Goal: Task Accomplishment & Management: Use online tool/utility

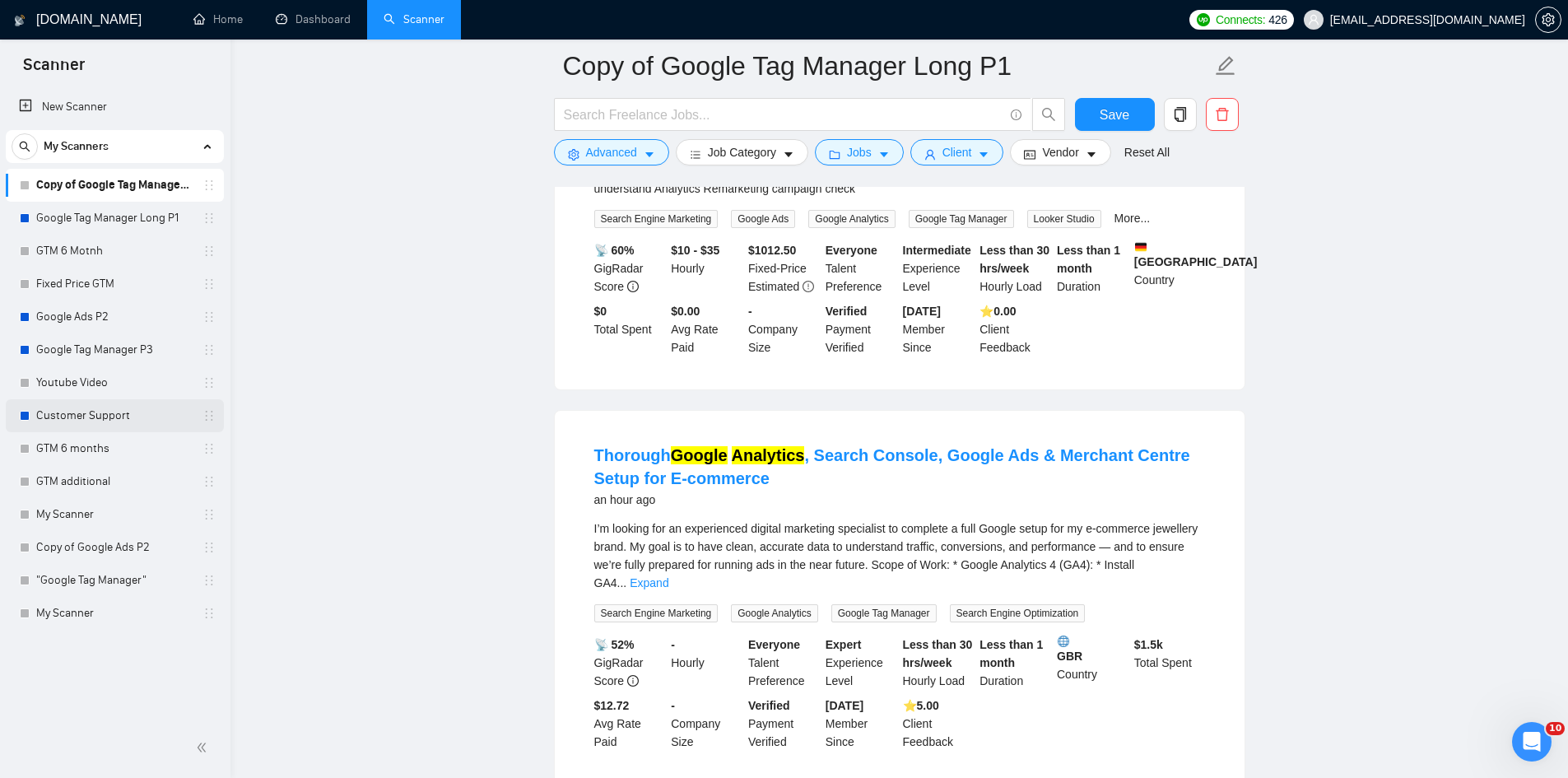
click at [83, 425] on link "Customer Support" at bounding box center [115, 415] width 156 height 33
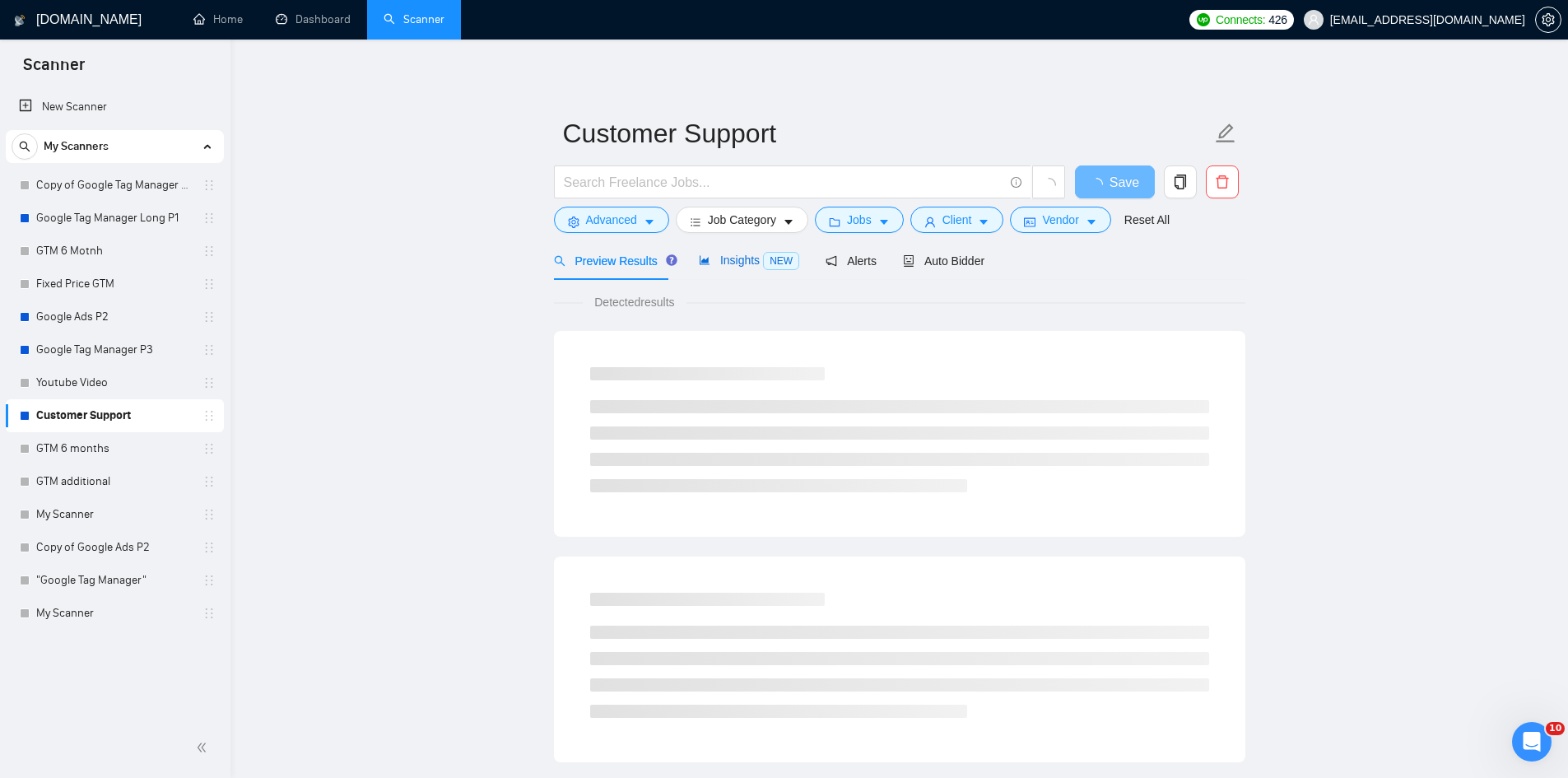
click at [737, 262] on span "Insights NEW" at bounding box center [749, 260] width 101 height 13
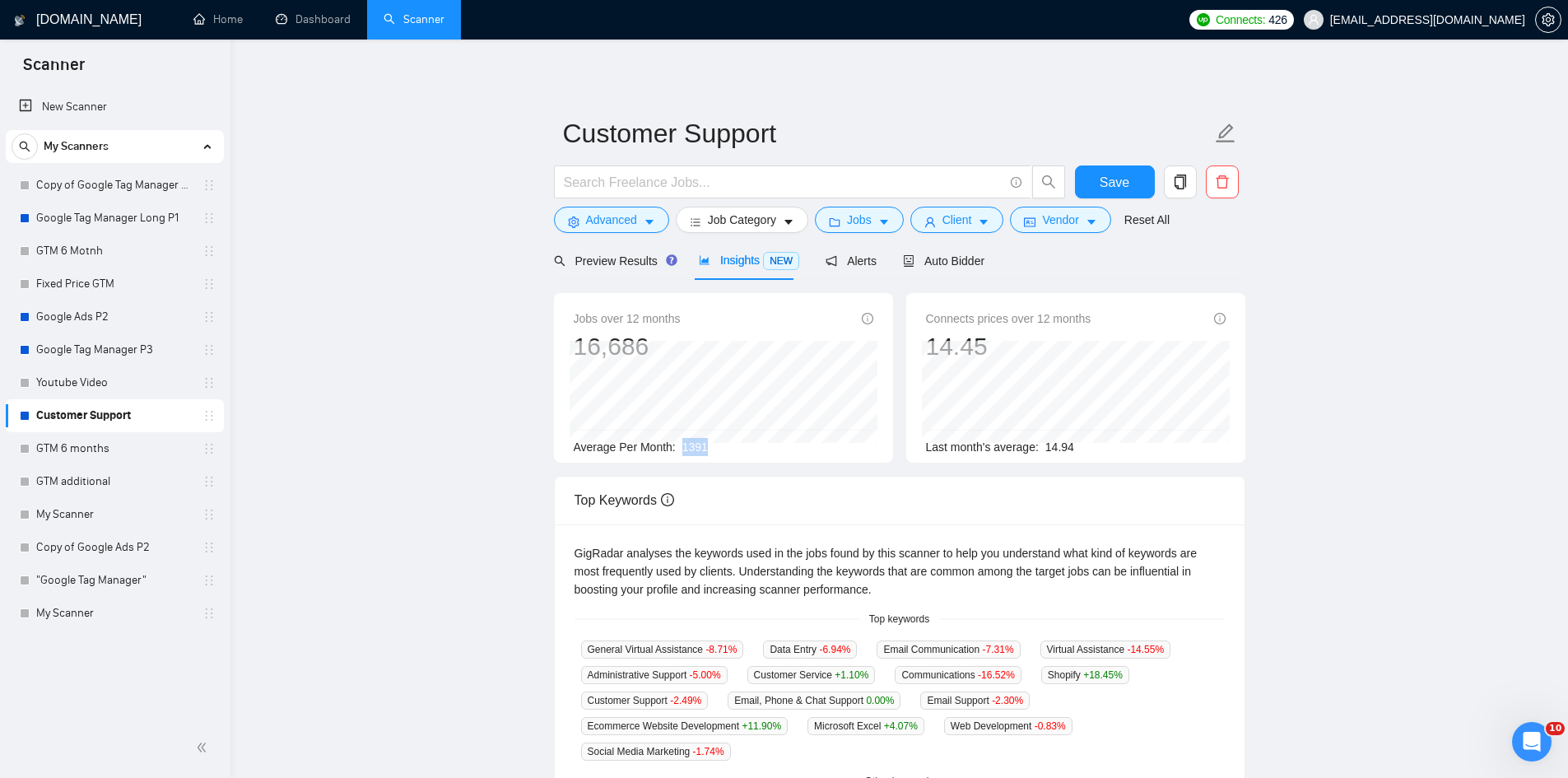
drag, startPoint x: 680, startPoint y: 449, endPoint x: 706, endPoint y: 452, distance: 26.2
click at [706, 452] on div "Average Per Month: 1391" at bounding box center [723, 446] width 300 height 18
click at [646, 271] on div "Preview Results" at bounding box center [613, 260] width 118 height 39
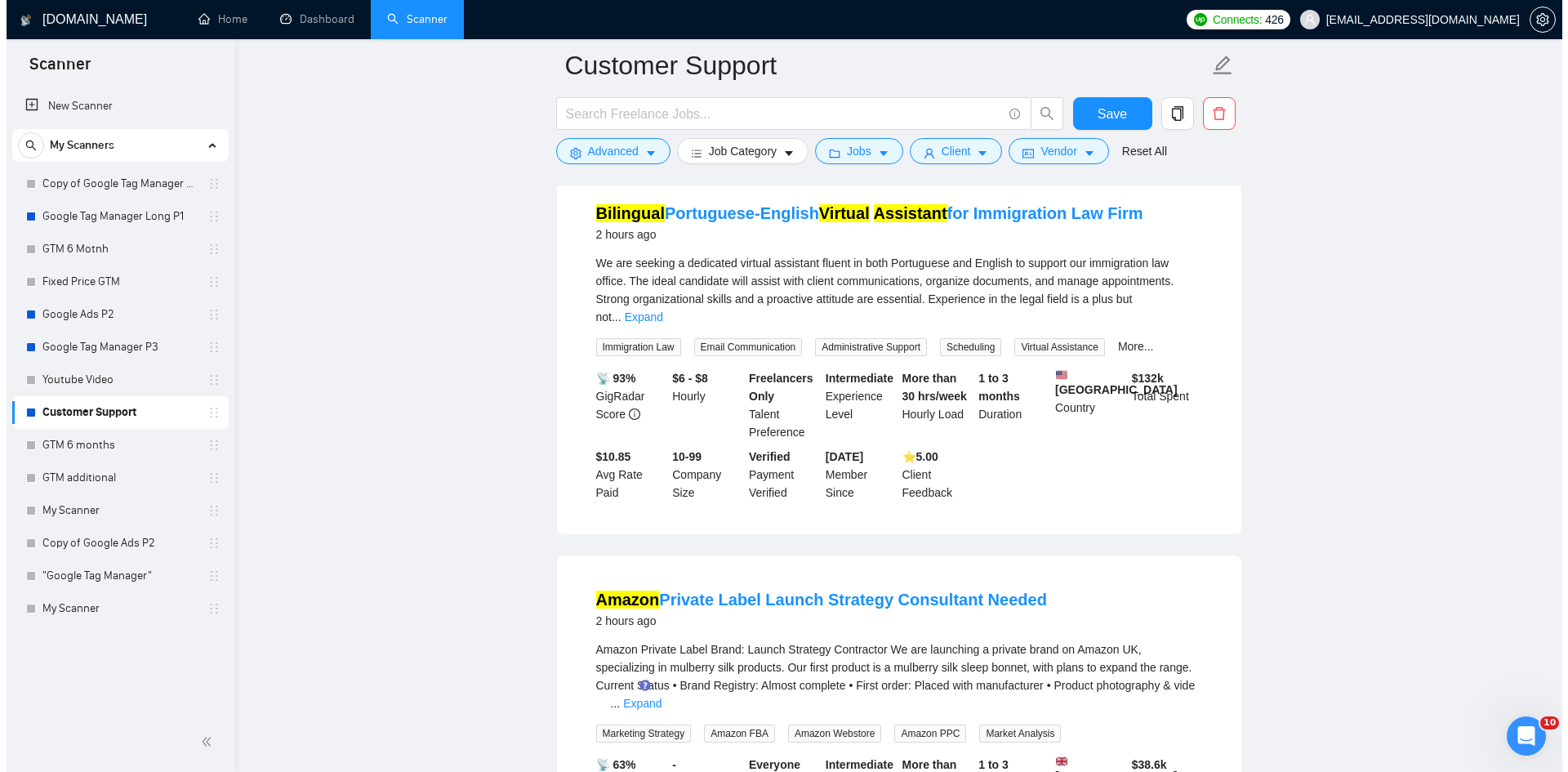
scroll to position [1062, 0]
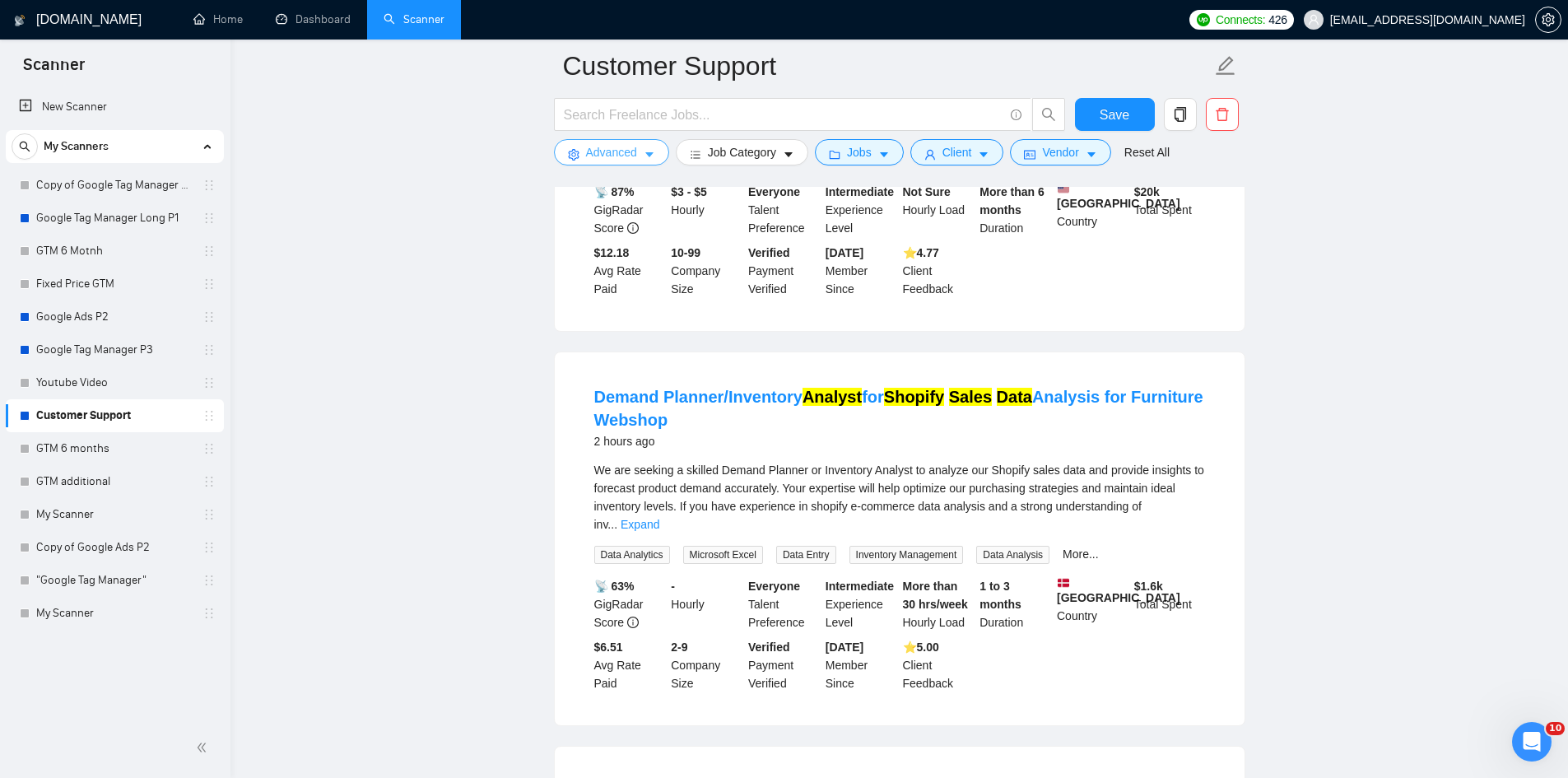
click at [638, 147] on button "Advanced" at bounding box center [611, 152] width 116 height 26
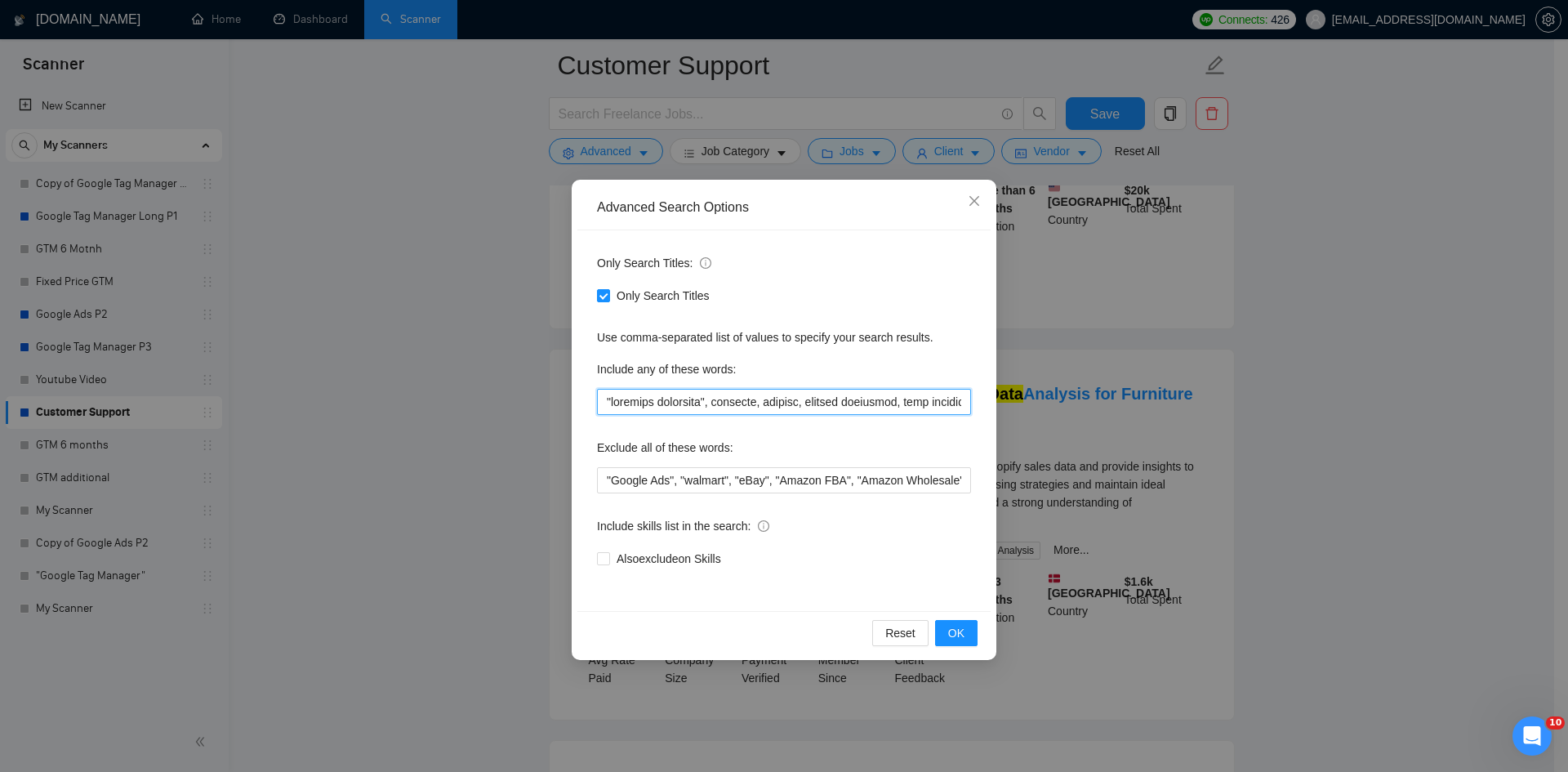
click at [745, 406] on input "text" at bounding box center [783, 402] width 374 height 26
click at [853, 411] on input "text" at bounding box center [783, 402] width 374 height 26
drag, startPoint x: 915, startPoint y: 403, endPoint x: 951, endPoint y: 398, distance: 36.3
click at [951, 398] on input "text" at bounding box center [783, 402] width 374 height 26
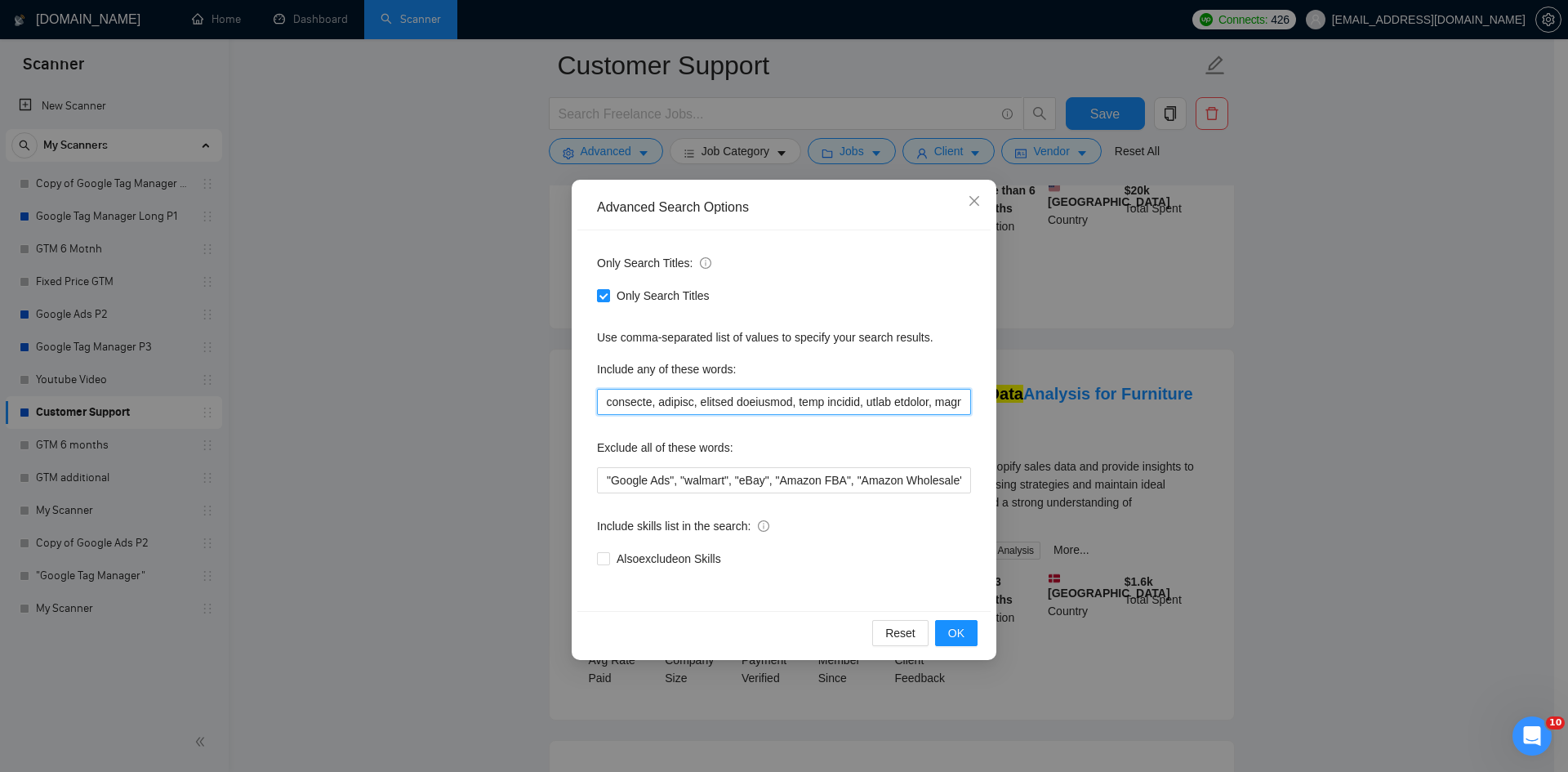
click at [889, 404] on input "text" at bounding box center [783, 402] width 374 height 26
click at [802, 411] on input "text" at bounding box center [783, 402] width 374 height 26
drag, startPoint x: 784, startPoint y: 401, endPoint x: 706, endPoint y: 402, distance: 78.0
click at [706, 402] on input "text" at bounding box center [783, 402] width 374 height 26
click at [707, 400] on input "text" at bounding box center [783, 402] width 374 height 26
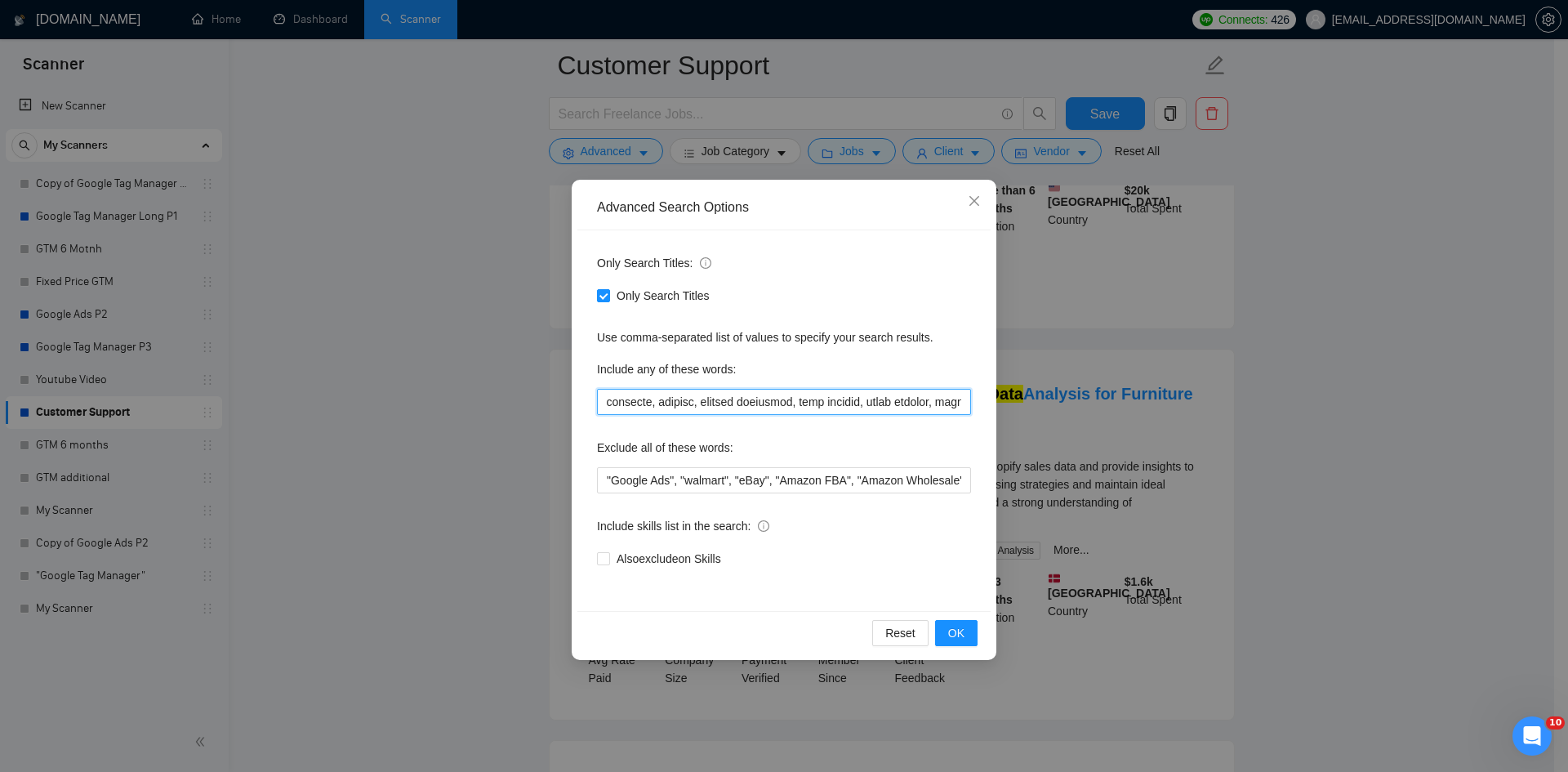
drag, startPoint x: 785, startPoint y: 404, endPoint x: 710, endPoint y: 411, distance: 75.3
click at [708, 405] on input "text" at bounding box center [783, 402] width 374 height 26
click at [747, 393] on input "text" at bounding box center [783, 402] width 374 height 26
click at [714, 420] on div "Only Search Titles: Only Search Titles Use comma-separated list of values to sp…" at bounding box center [783, 420] width 413 height 380
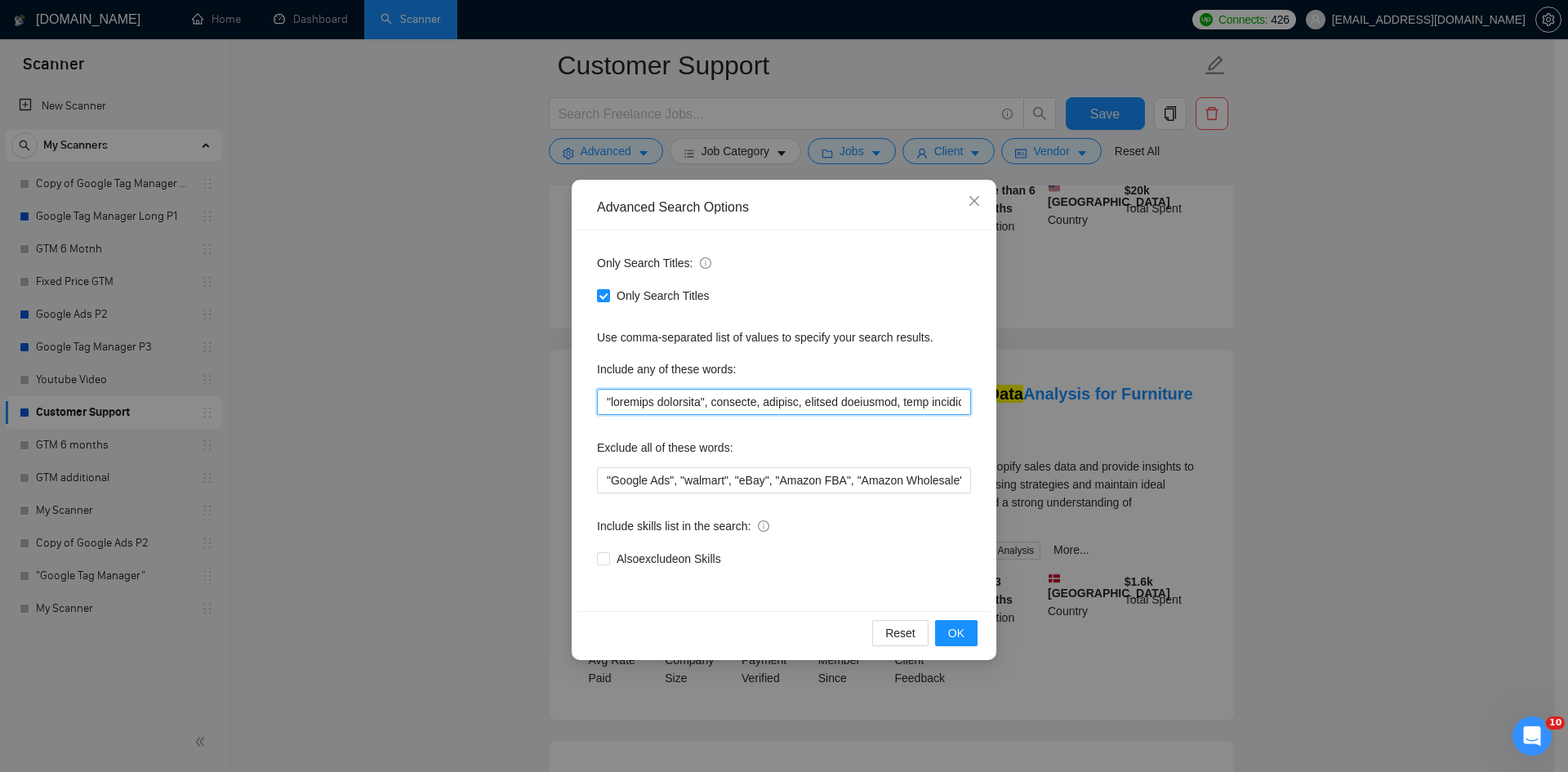
click at [701, 405] on input "text" at bounding box center [783, 402] width 374 height 26
paste input ""chat support","email support","ticketing support","live chat support","online …"
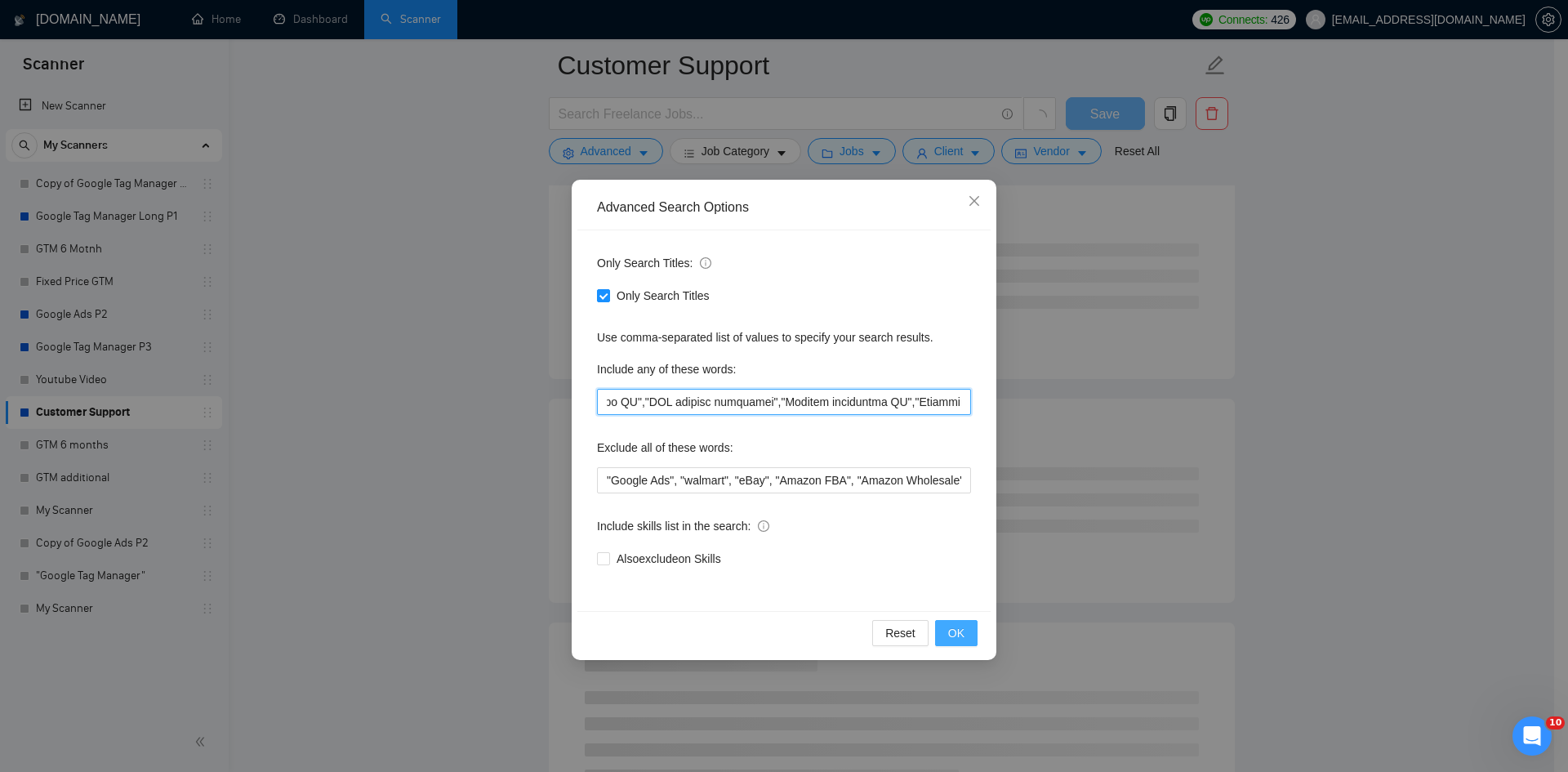
type input ""customer inquiries","chat support","email support","ticketing support","live c…"
click at [954, 627] on span "OK" at bounding box center [956, 632] width 17 height 18
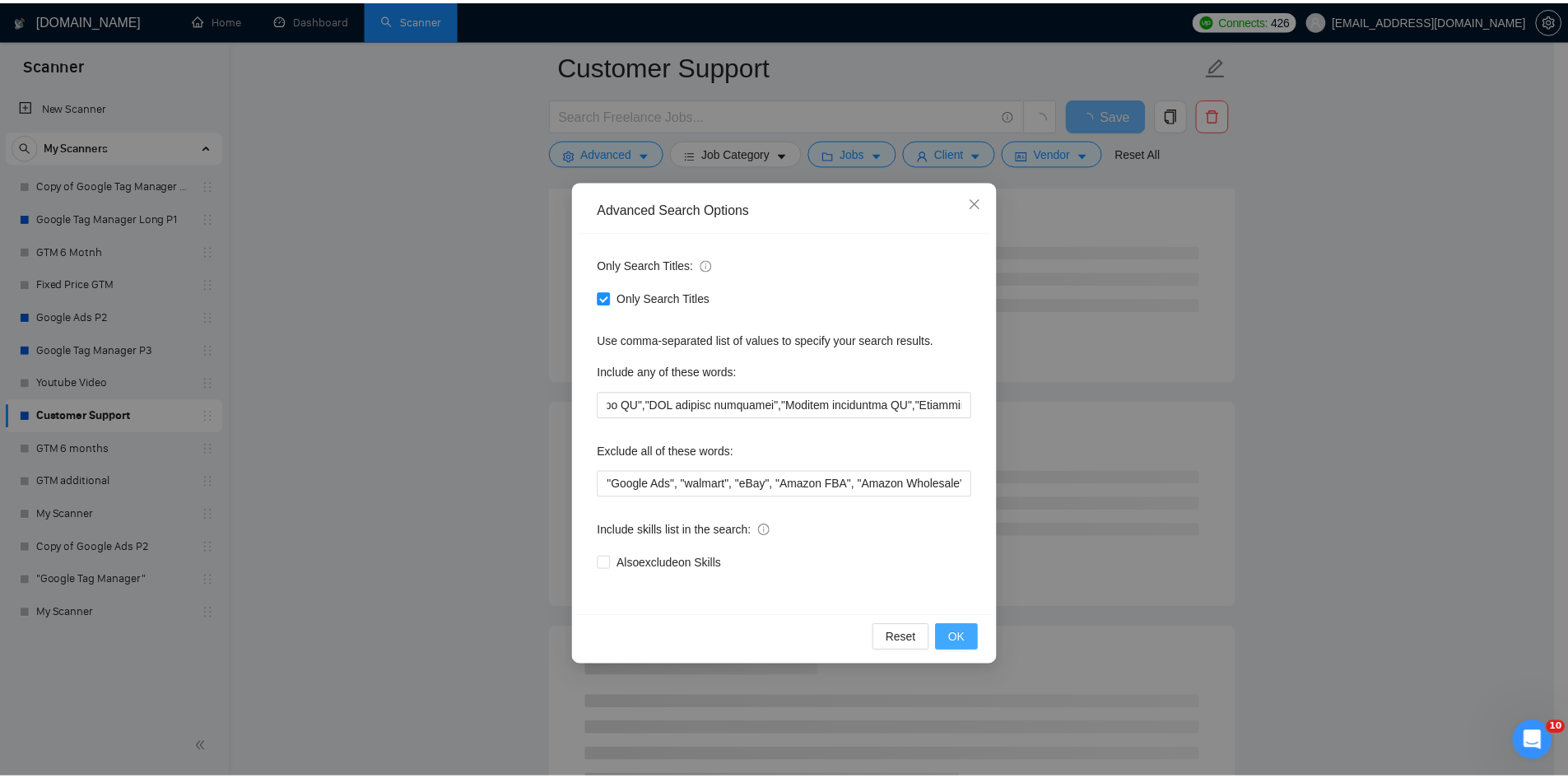
scroll to position [0, 0]
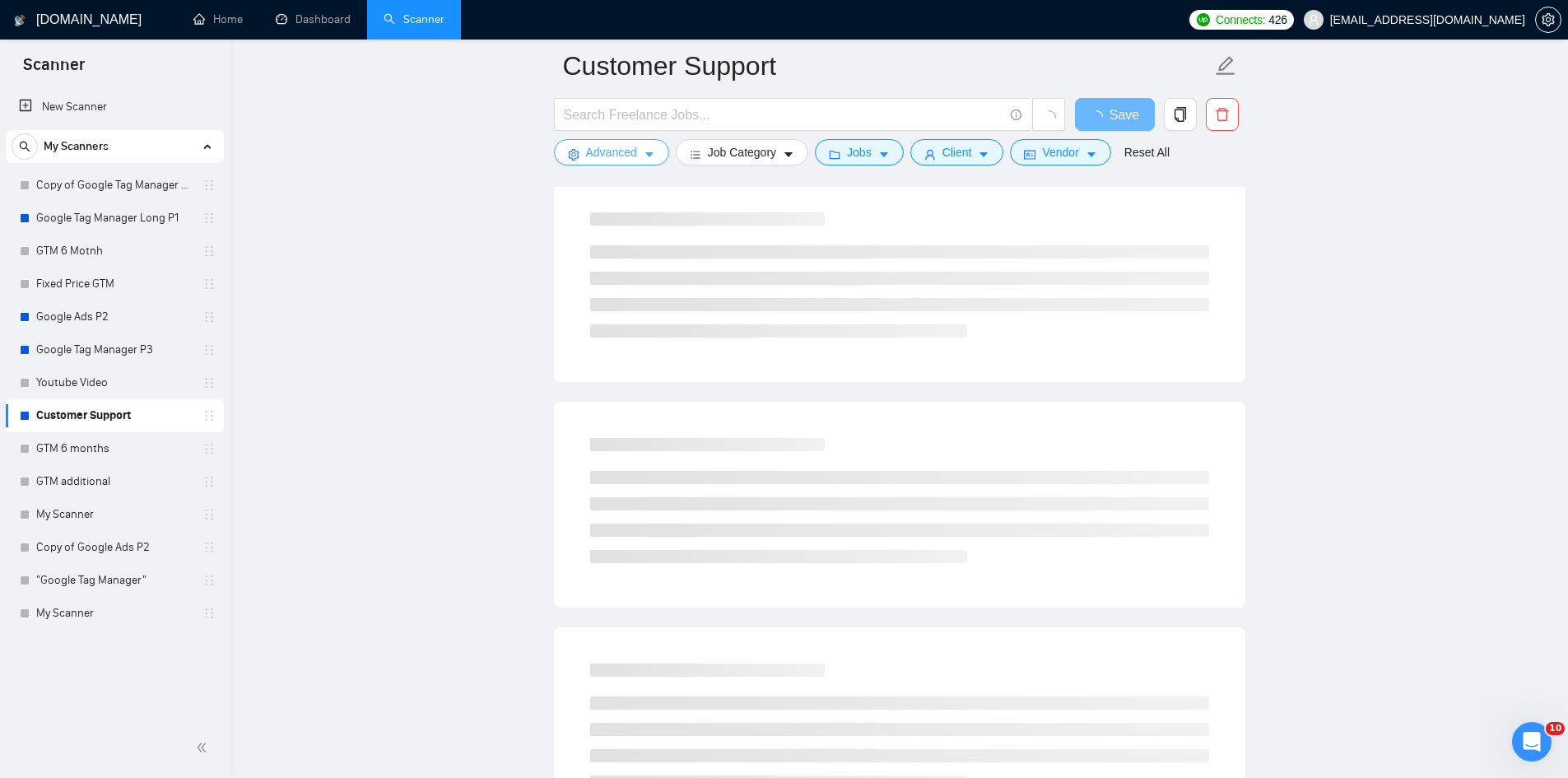
click at [622, 158] on span "Advanced" at bounding box center [612, 151] width 51 height 18
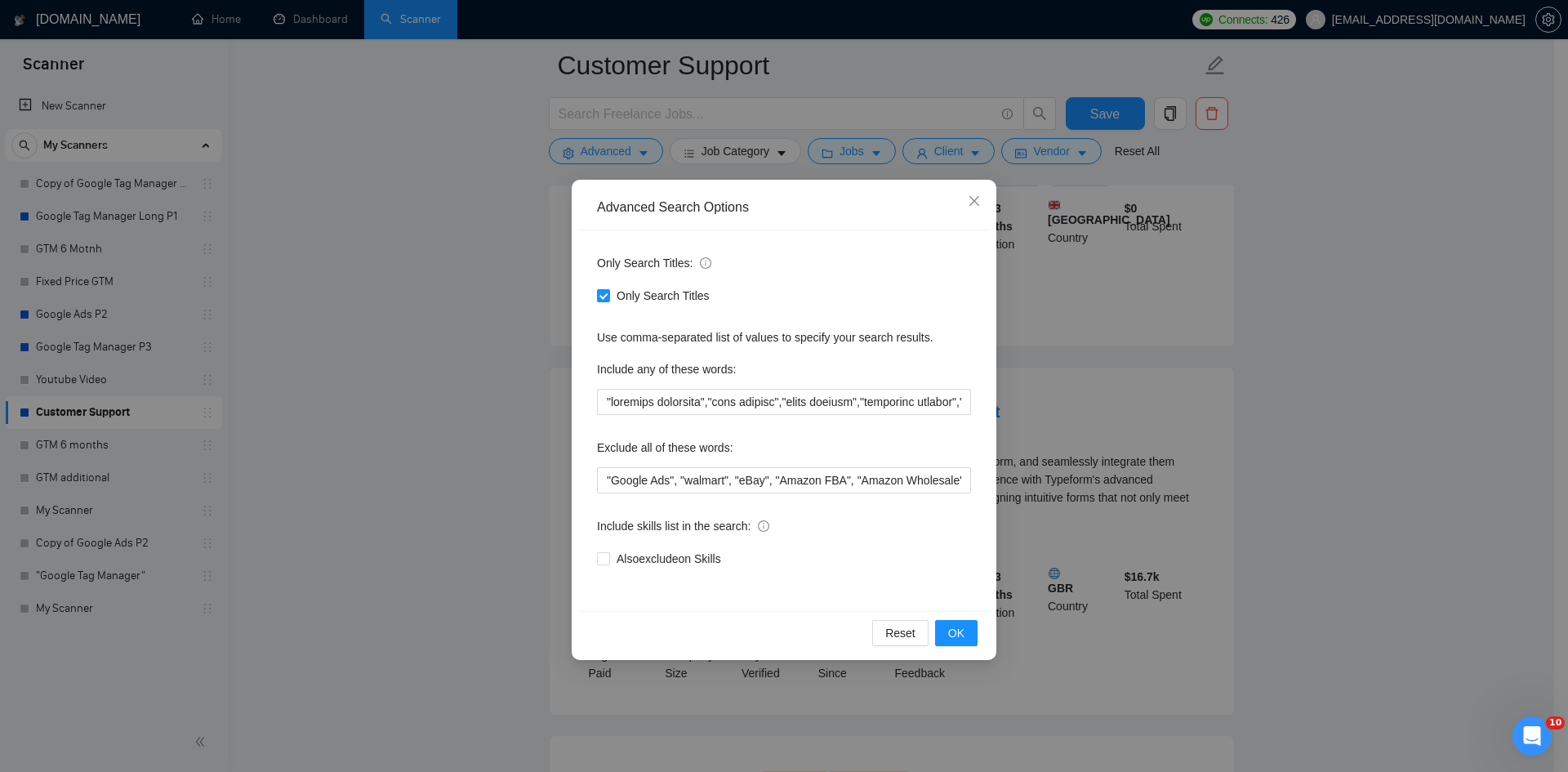
click at [416, 292] on div "Advanced Search Options Only Search Titles: Only Search Titles Use comma-separa…" at bounding box center [784, 386] width 1568 height 772
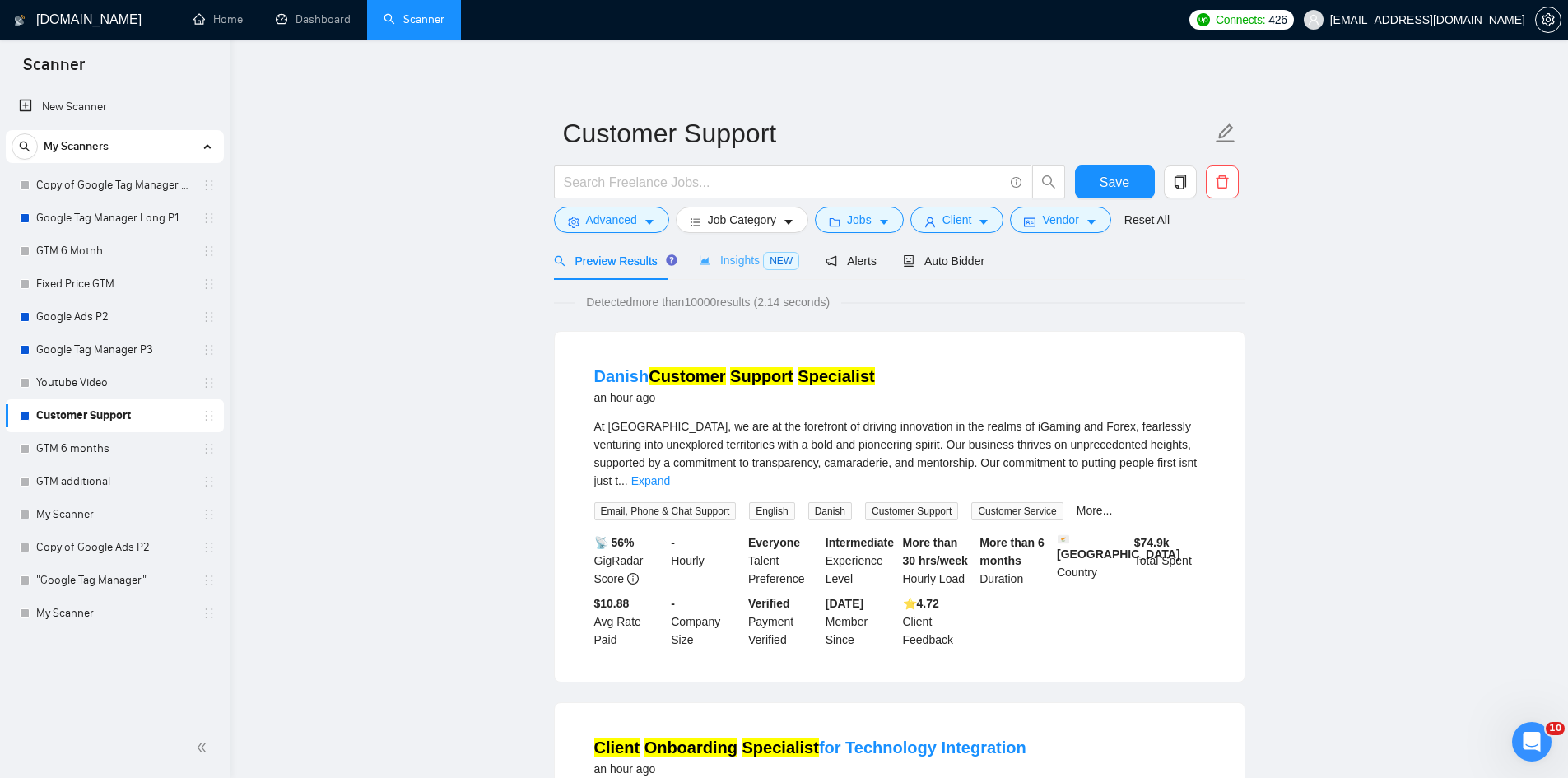
click at [721, 249] on div "Insights NEW" at bounding box center [749, 260] width 101 height 39
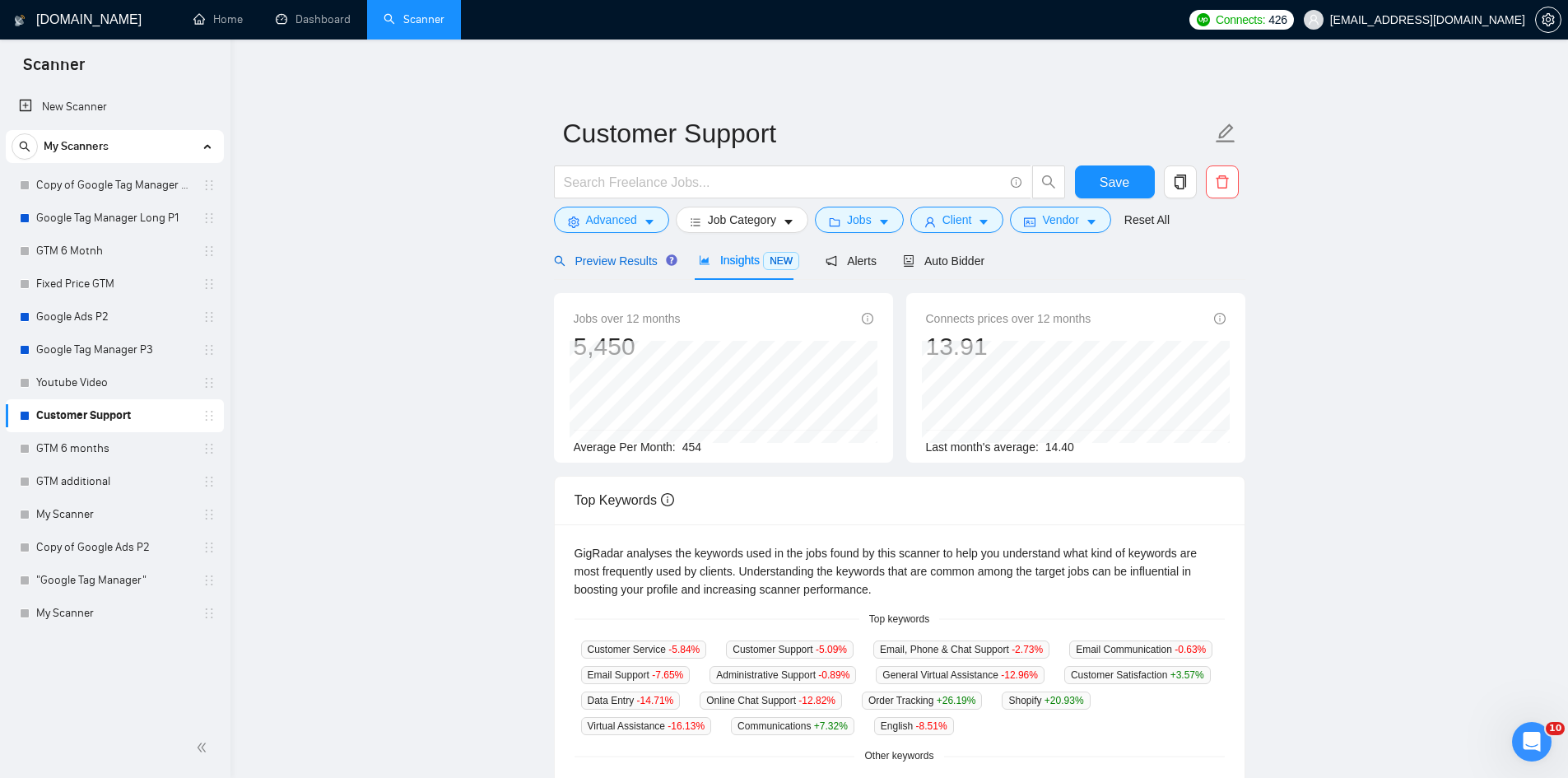
click at [613, 262] on span "Preview Results" at bounding box center [613, 261] width 118 height 13
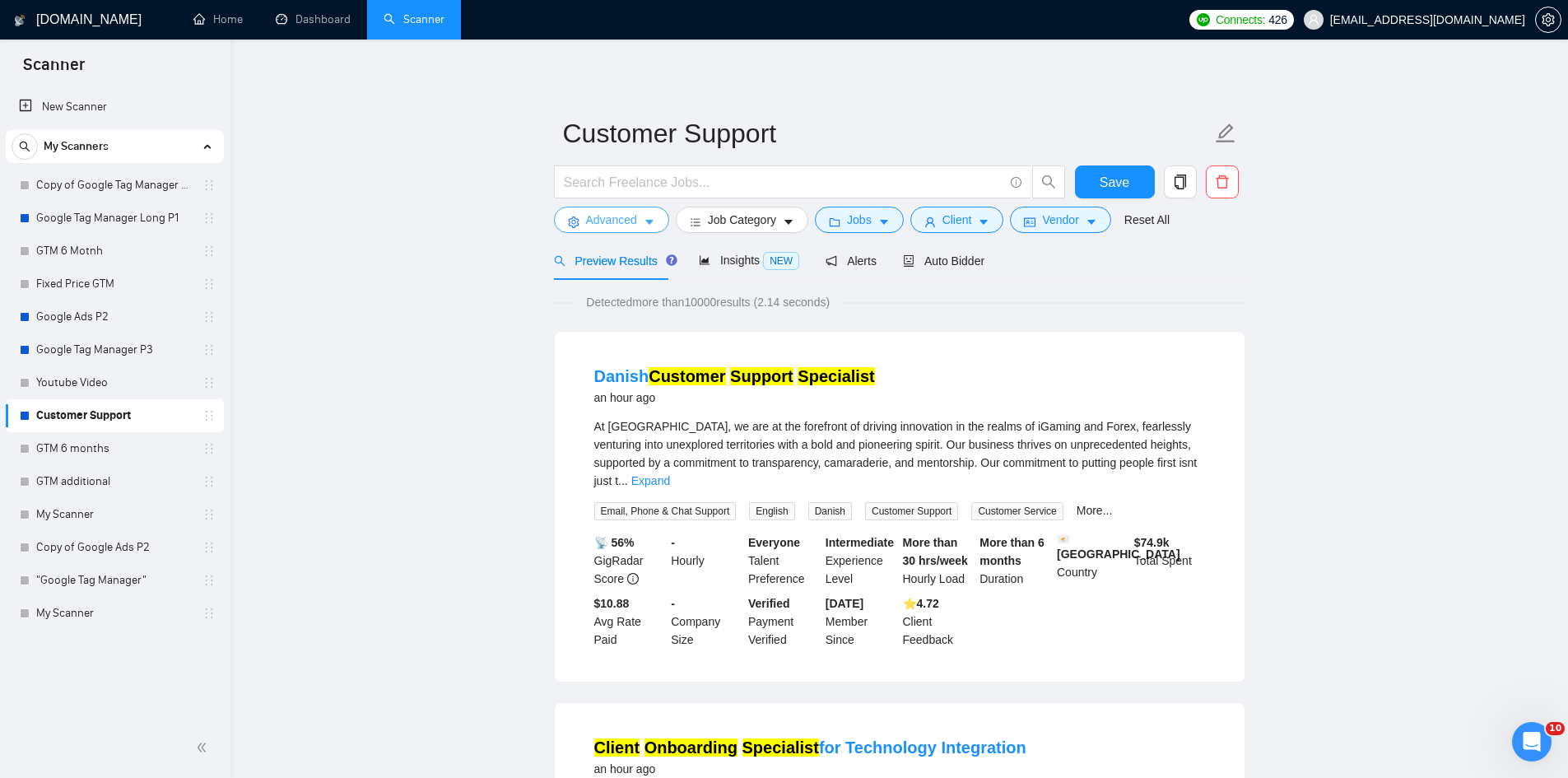
click at [628, 226] on span "Advanced" at bounding box center [612, 219] width 51 height 18
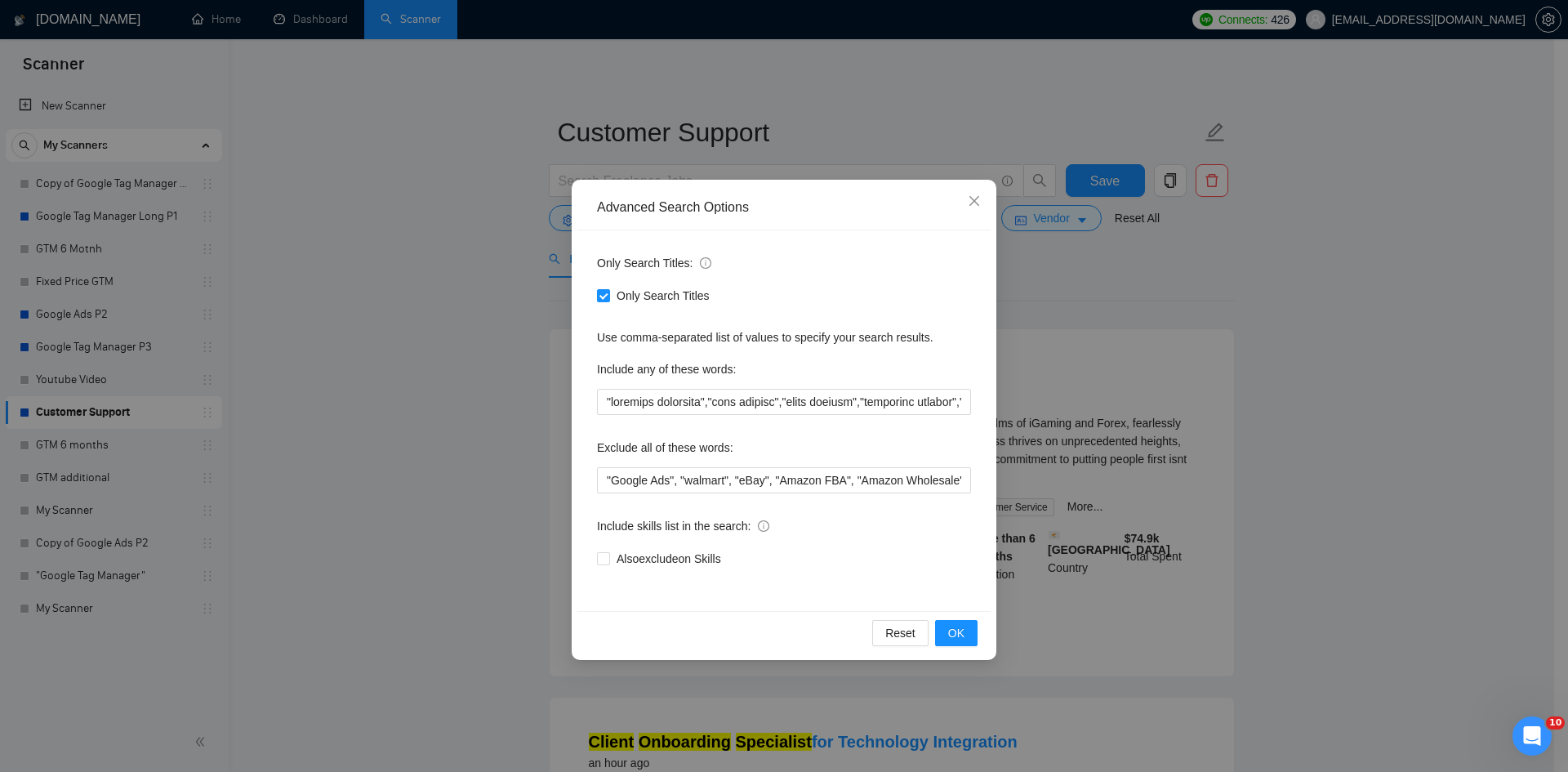
click at [406, 285] on div "Advanced Search Options Only Search Titles: Only Search Titles Use comma-separa…" at bounding box center [784, 386] width 1568 height 772
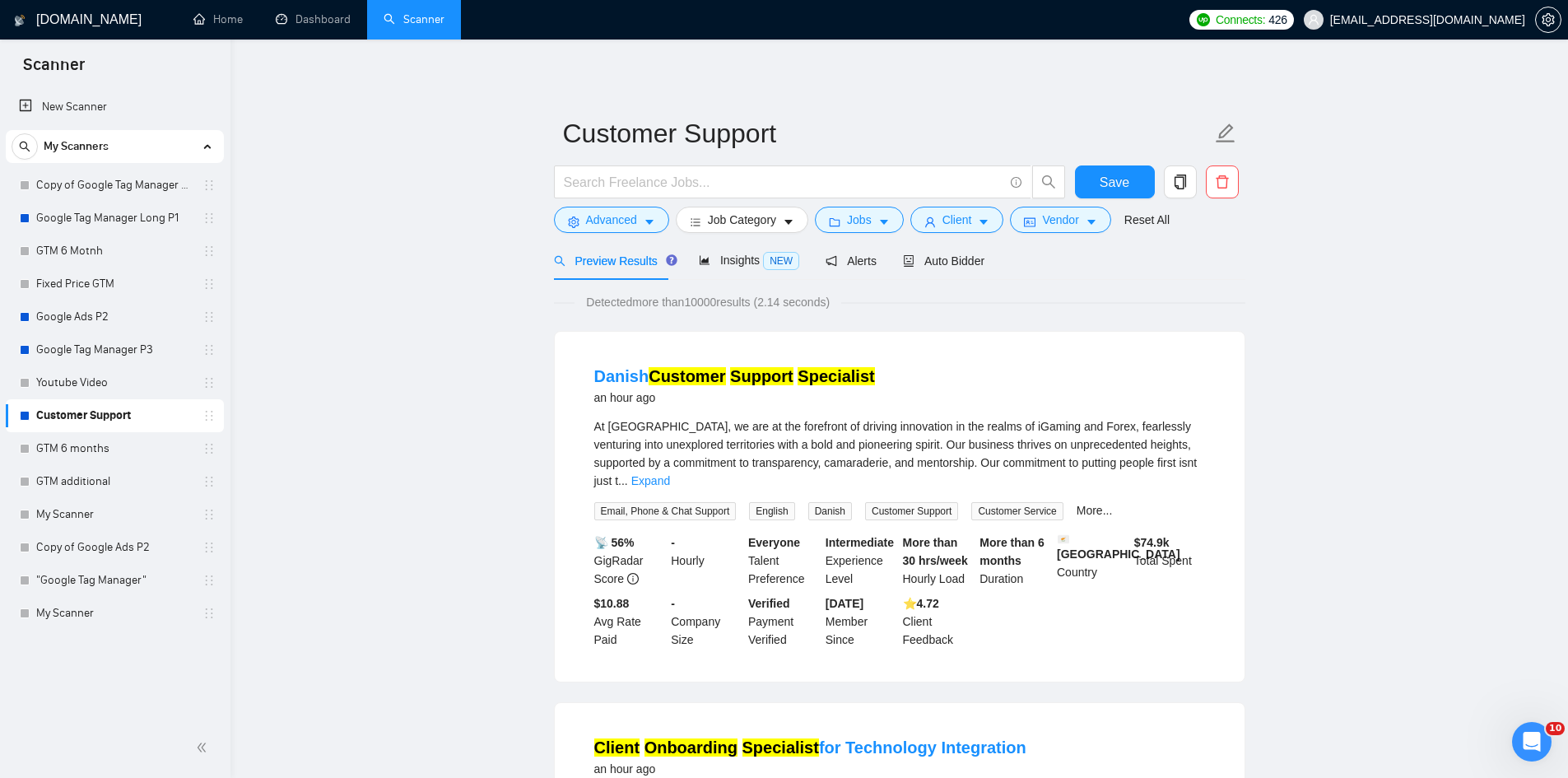
click at [572, 206] on div at bounding box center [810, 186] width 519 height 41
click at [598, 223] on span "Advanced" at bounding box center [612, 219] width 51 height 18
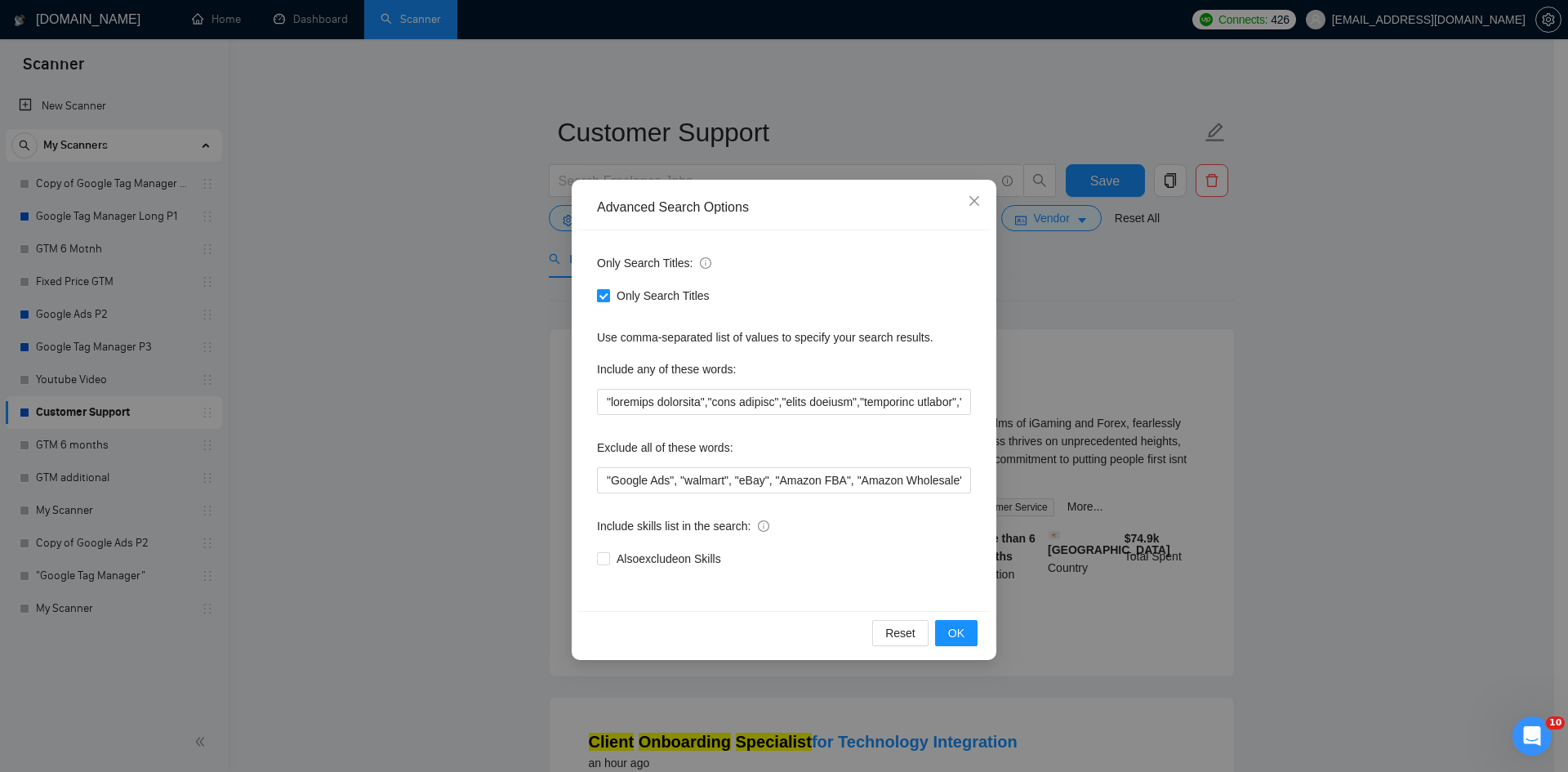
click at [603, 295] on input "Only Search Titles" at bounding box center [602, 295] width 11 height 11
checkbox input "false"
click at [957, 632] on span "OK" at bounding box center [956, 632] width 17 height 18
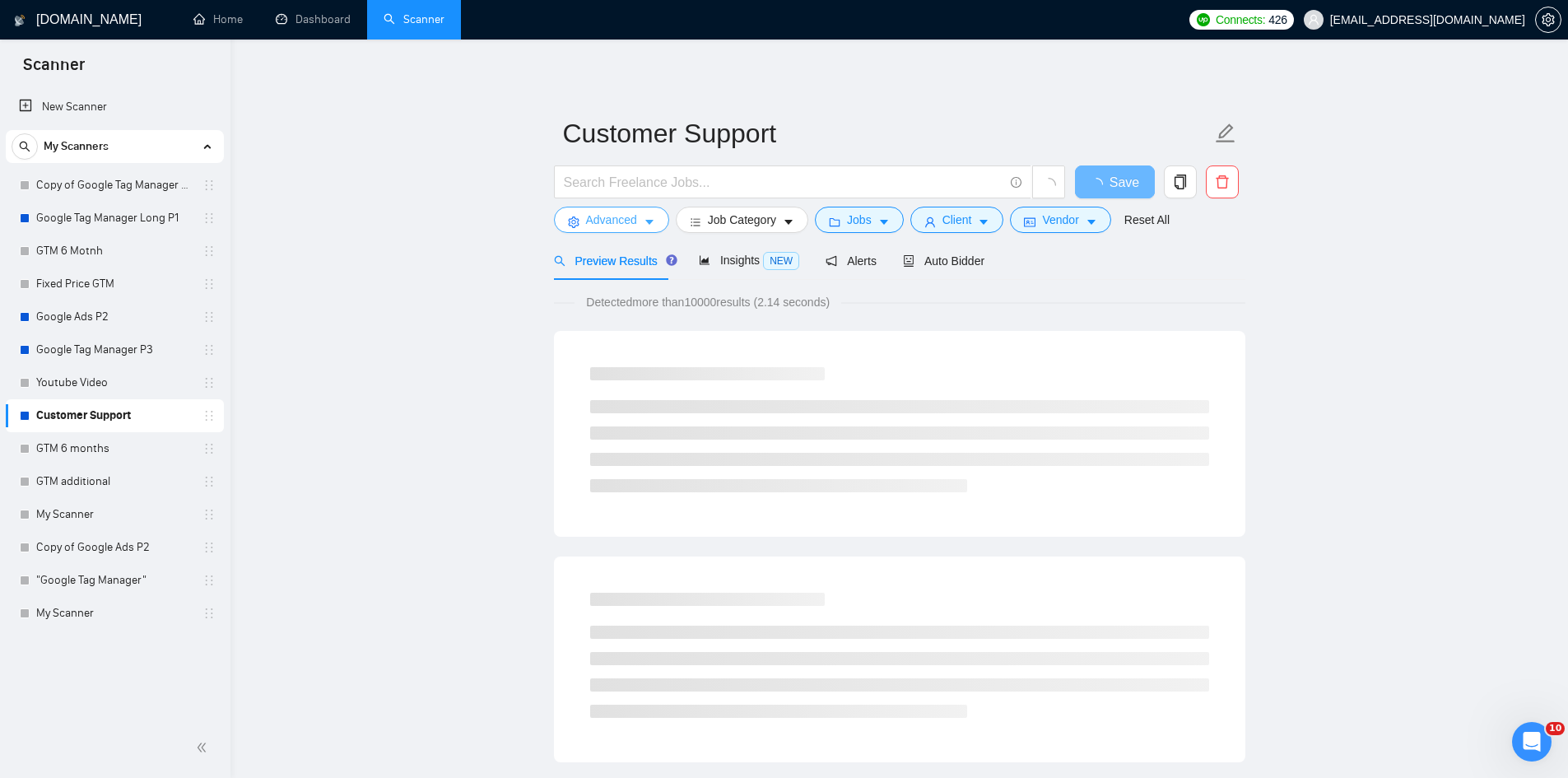
click at [585, 230] on button "Advanced" at bounding box center [611, 220] width 116 height 26
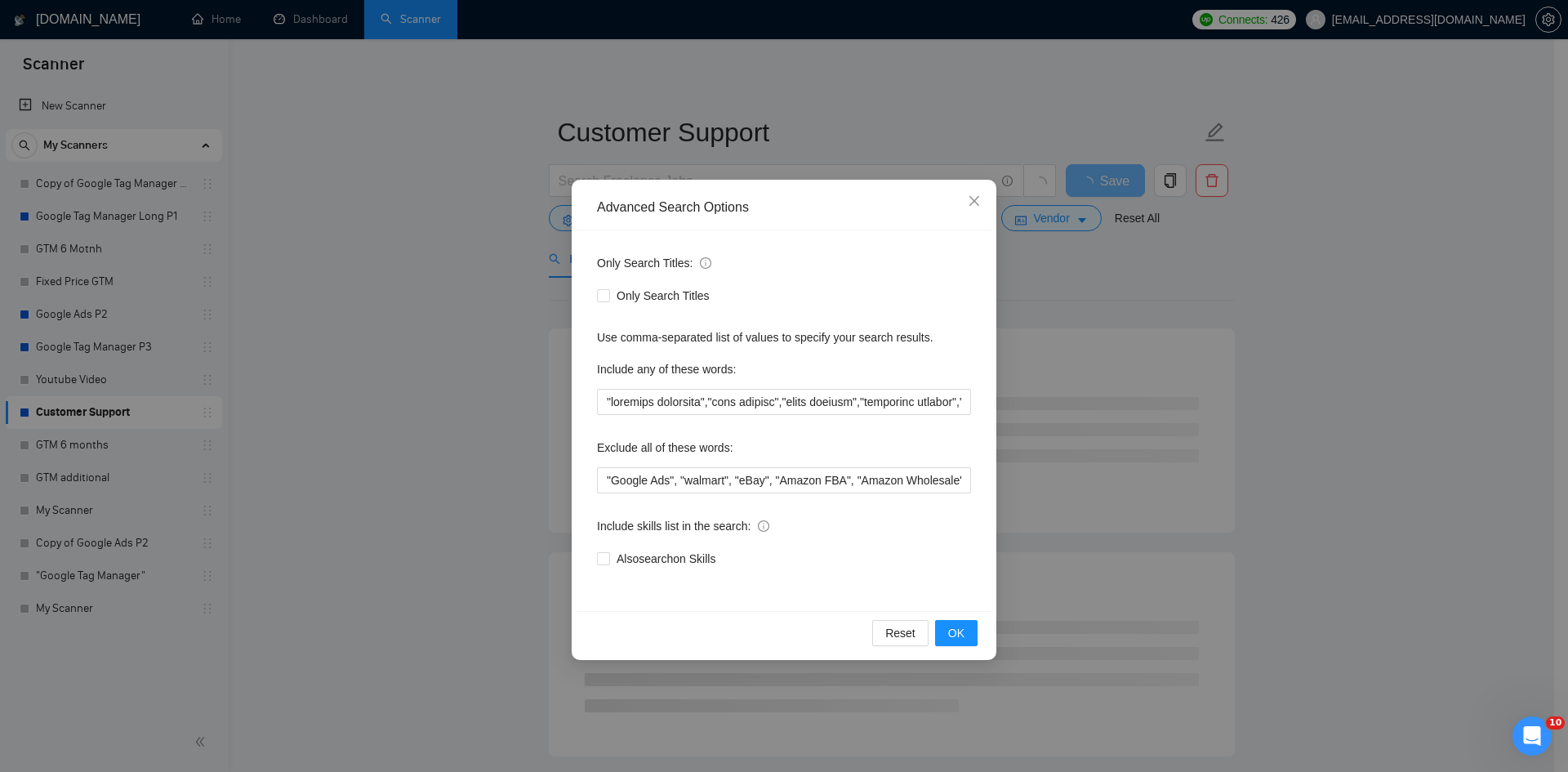
click at [476, 391] on div "Advanced Search Options Only Search Titles: Only Search Titles Use comma-separa…" at bounding box center [784, 386] width 1568 height 772
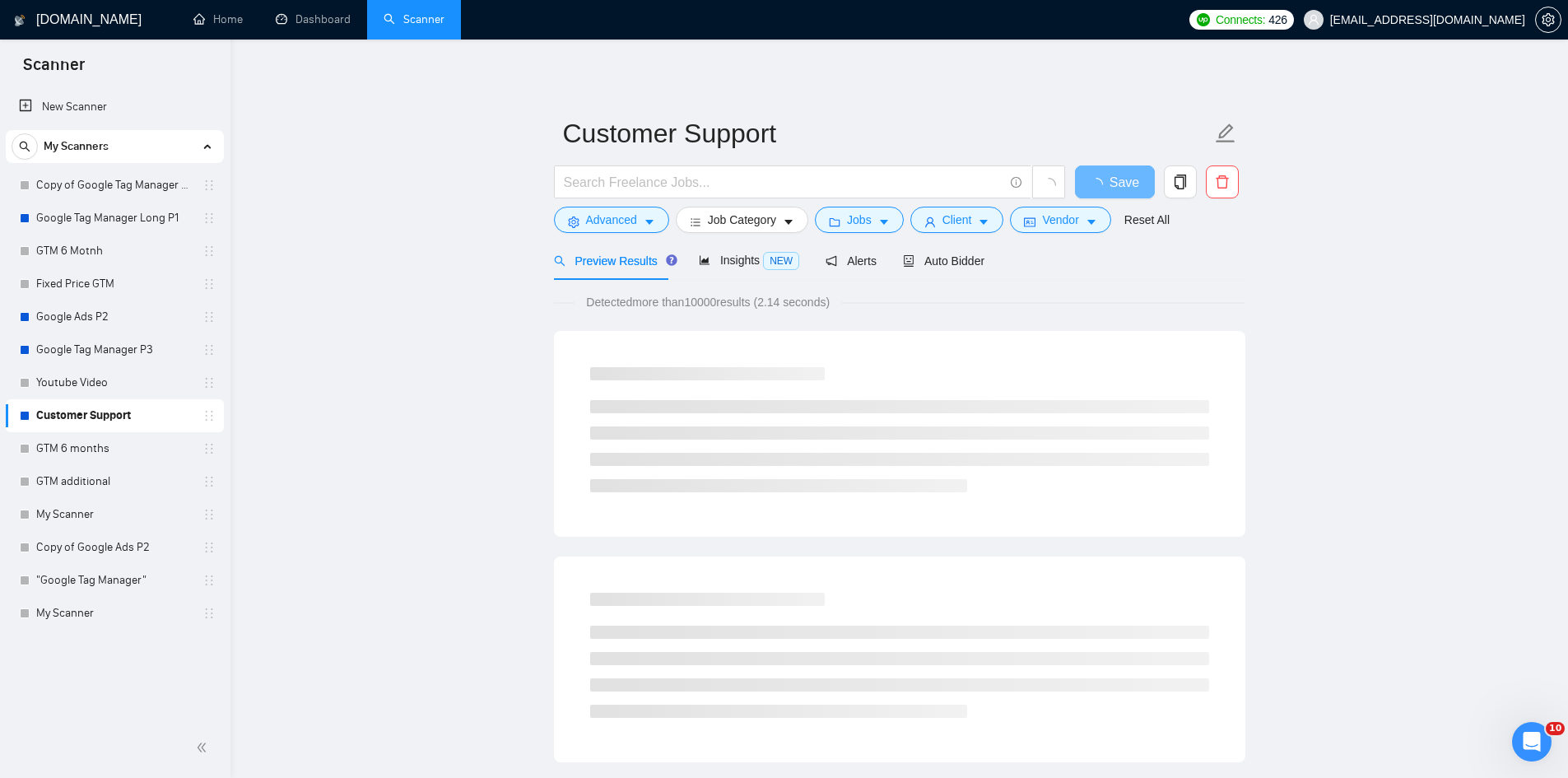
click at [749, 204] on div at bounding box center [810, 186] width 519 height 41
click at [746, 211] on span "Job Category" at bounding box center [741, 219] width 69 height 18
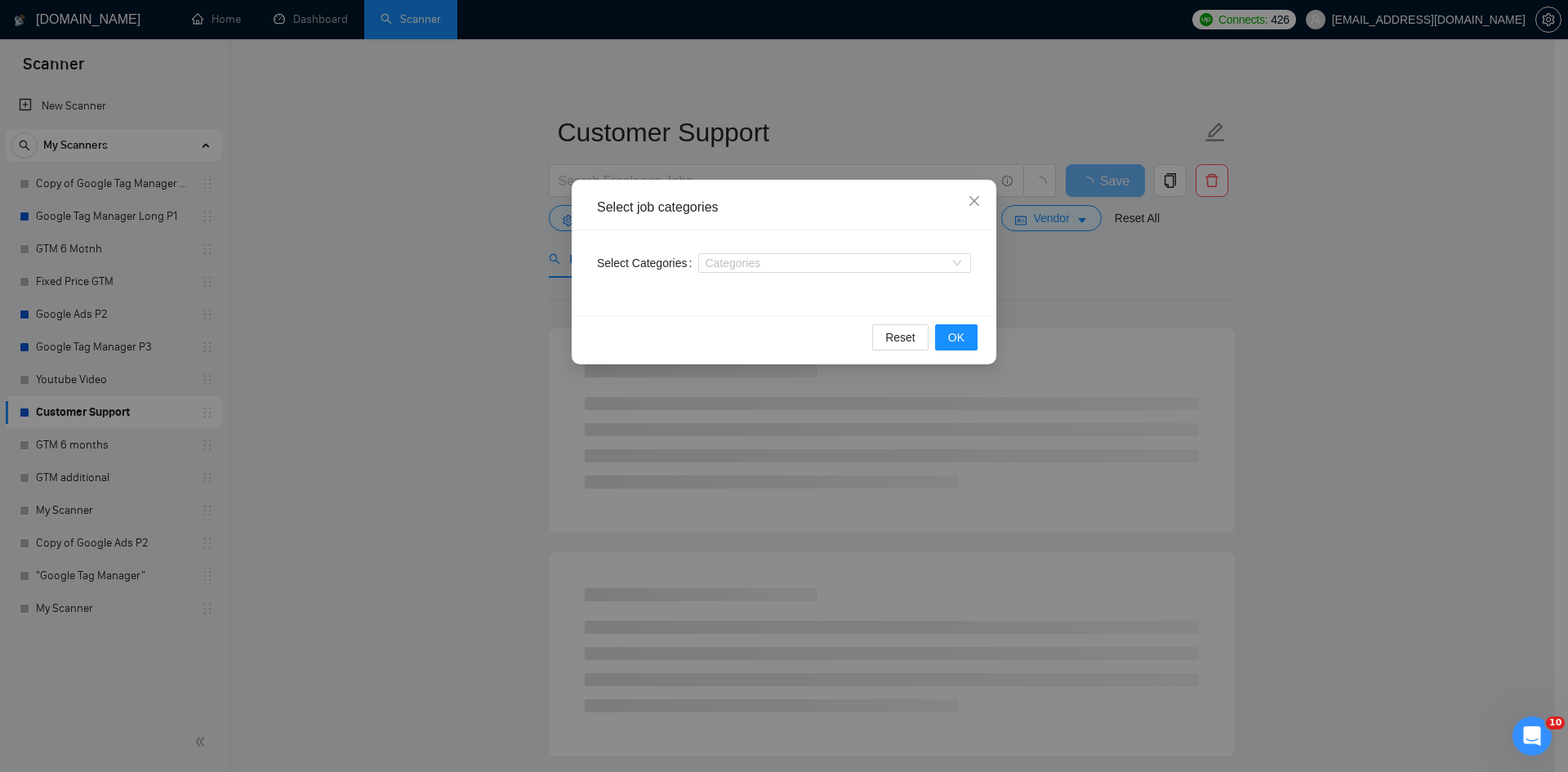
click at [731, 248] on div "Select Categories Categories" at bounding box center [783, 272] width 413 height 85
click at [730, 255] on div "Categories" at bounding box center [834, 263] width 273 height 20
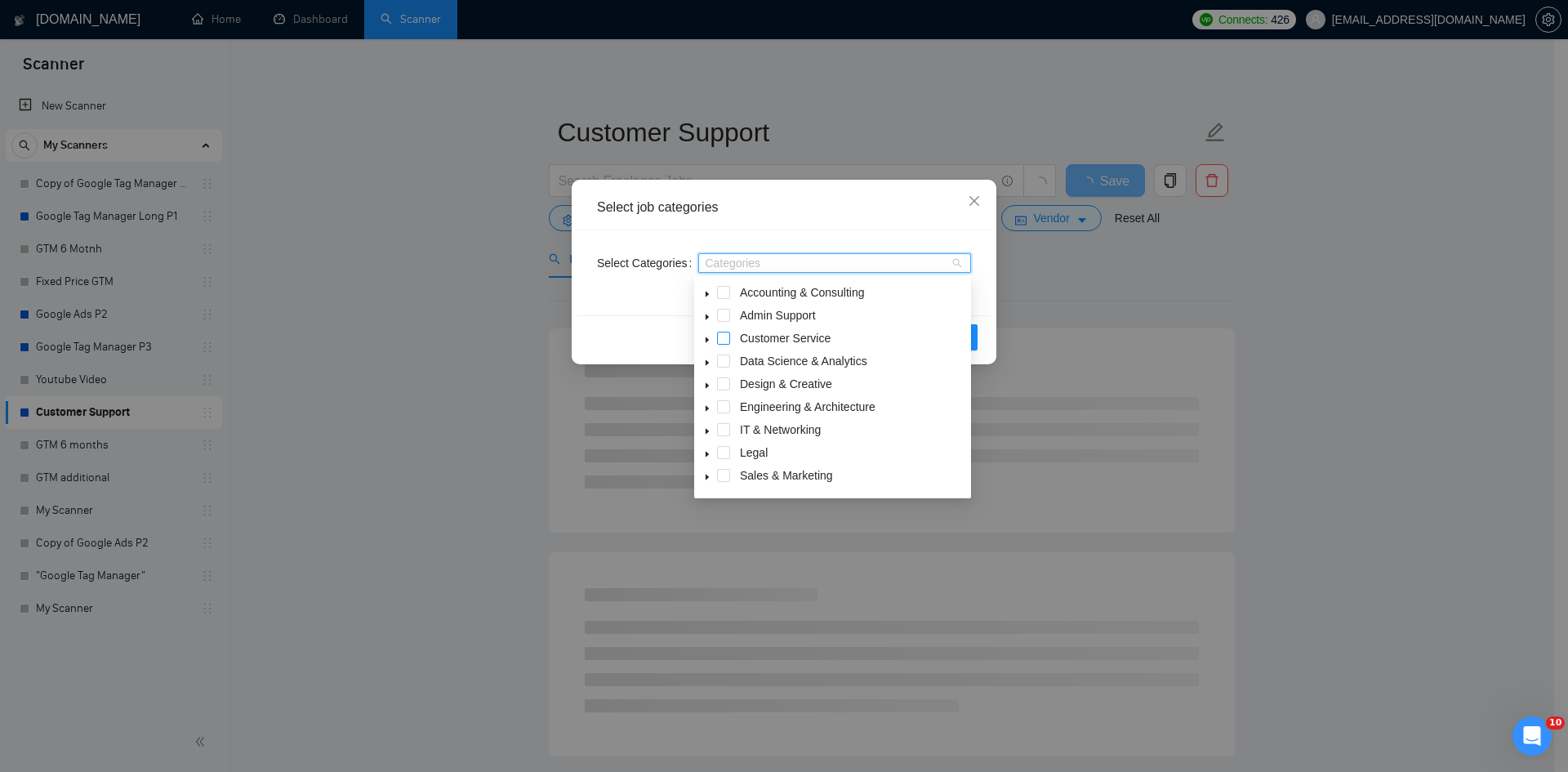
click at [729, 338] on span at bounding box center [723, 338] width 13 height 13
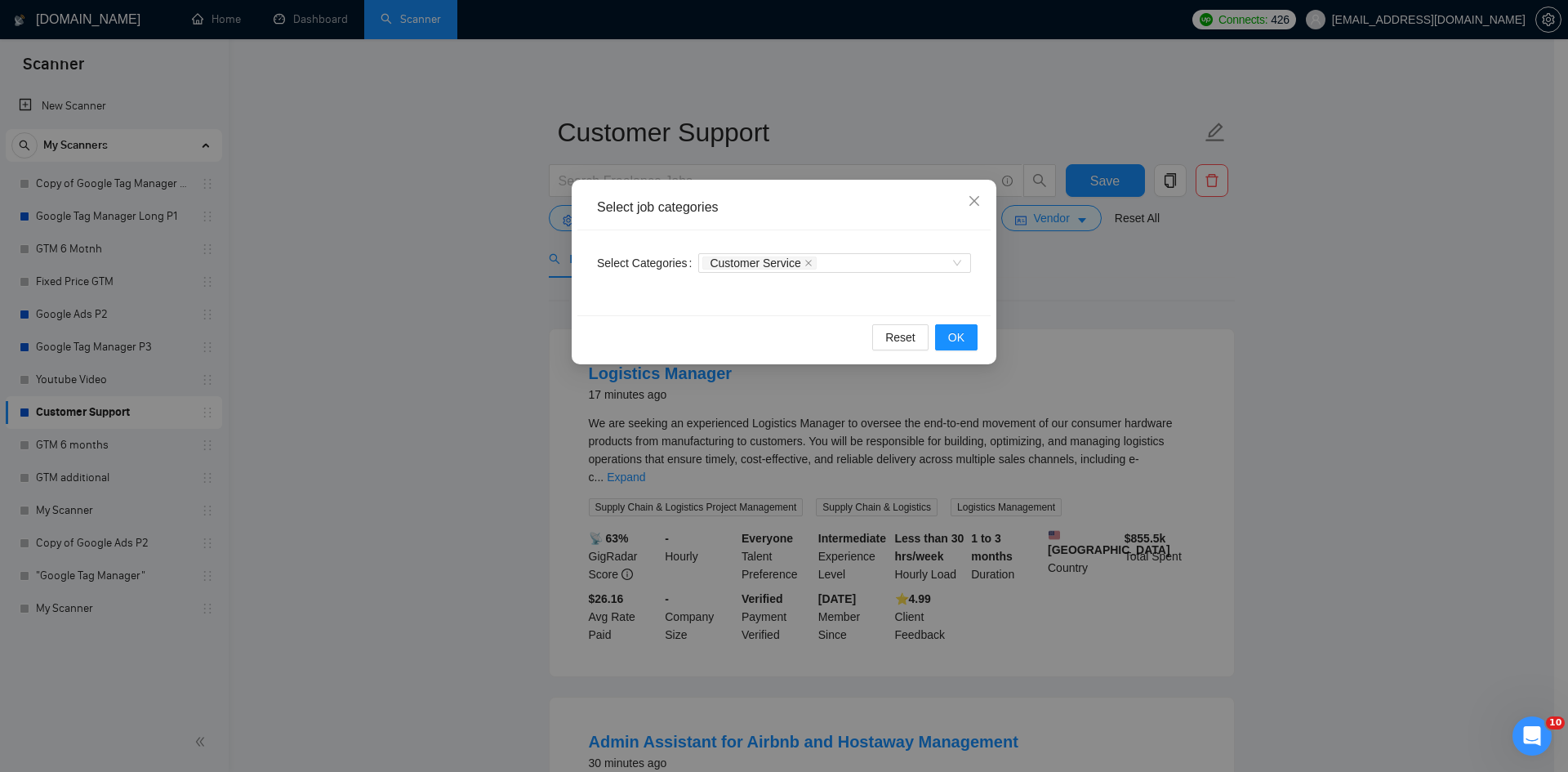
click at [503, 339] on div "Select job categories Select Categories Customer Service Reset OK" at bounding box center [784, 386] width 1568 height 772
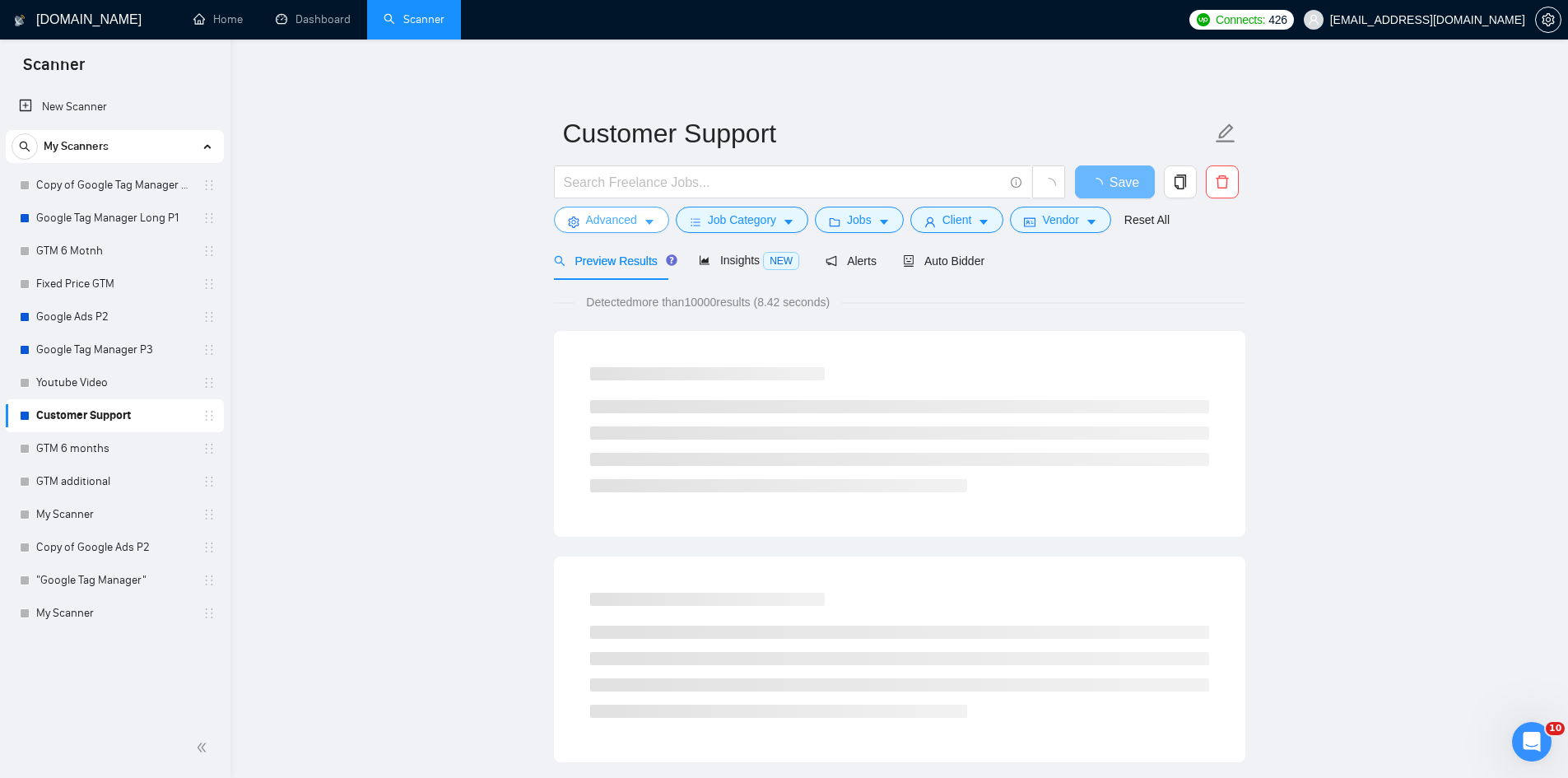
click at [640, 225] on button "Advanced" at bounding box center [611, 220] width 116 height 26
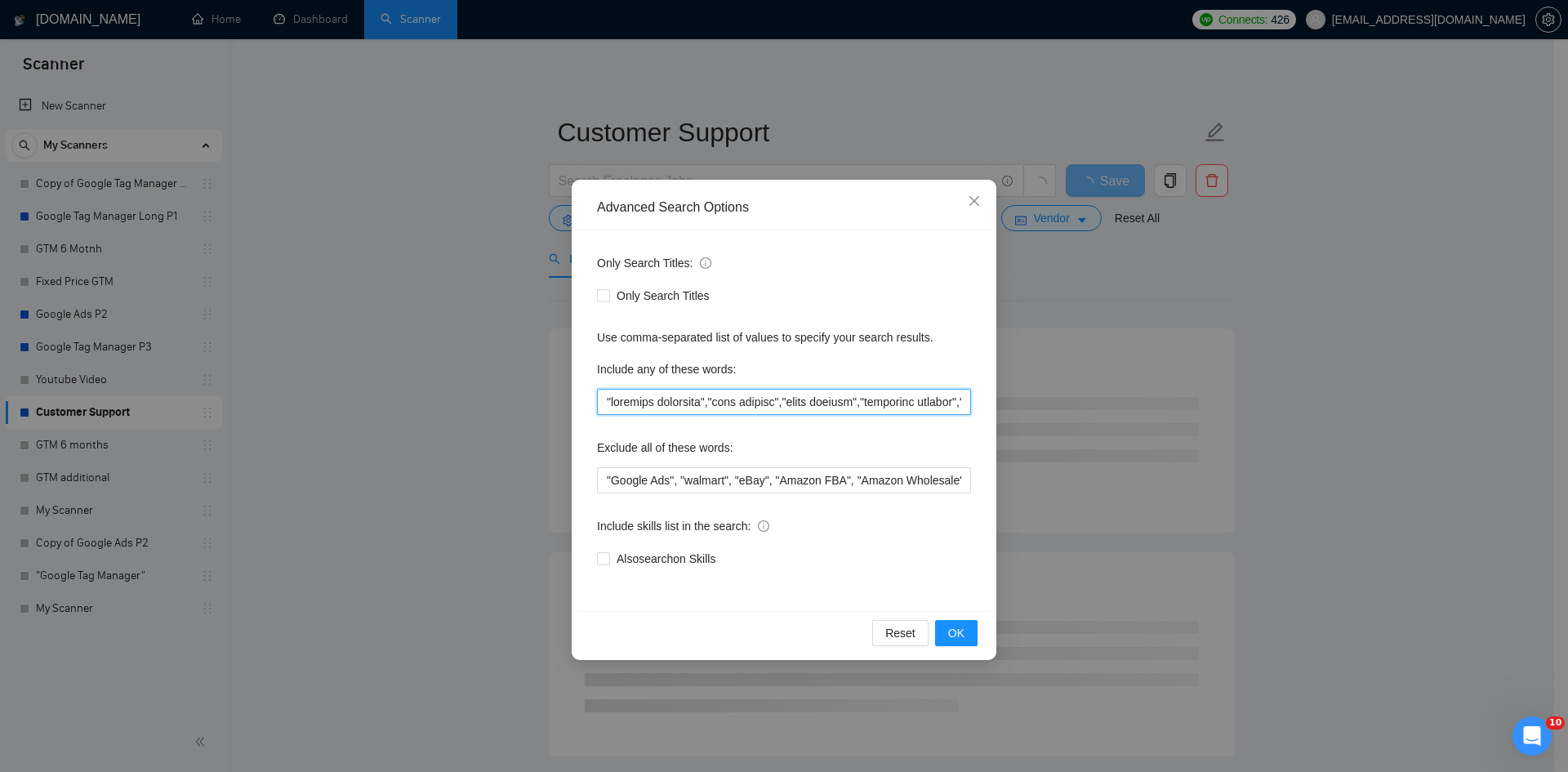
click at [759, 401] on input "text" at bounding box center [783, 402] width 374 height 26
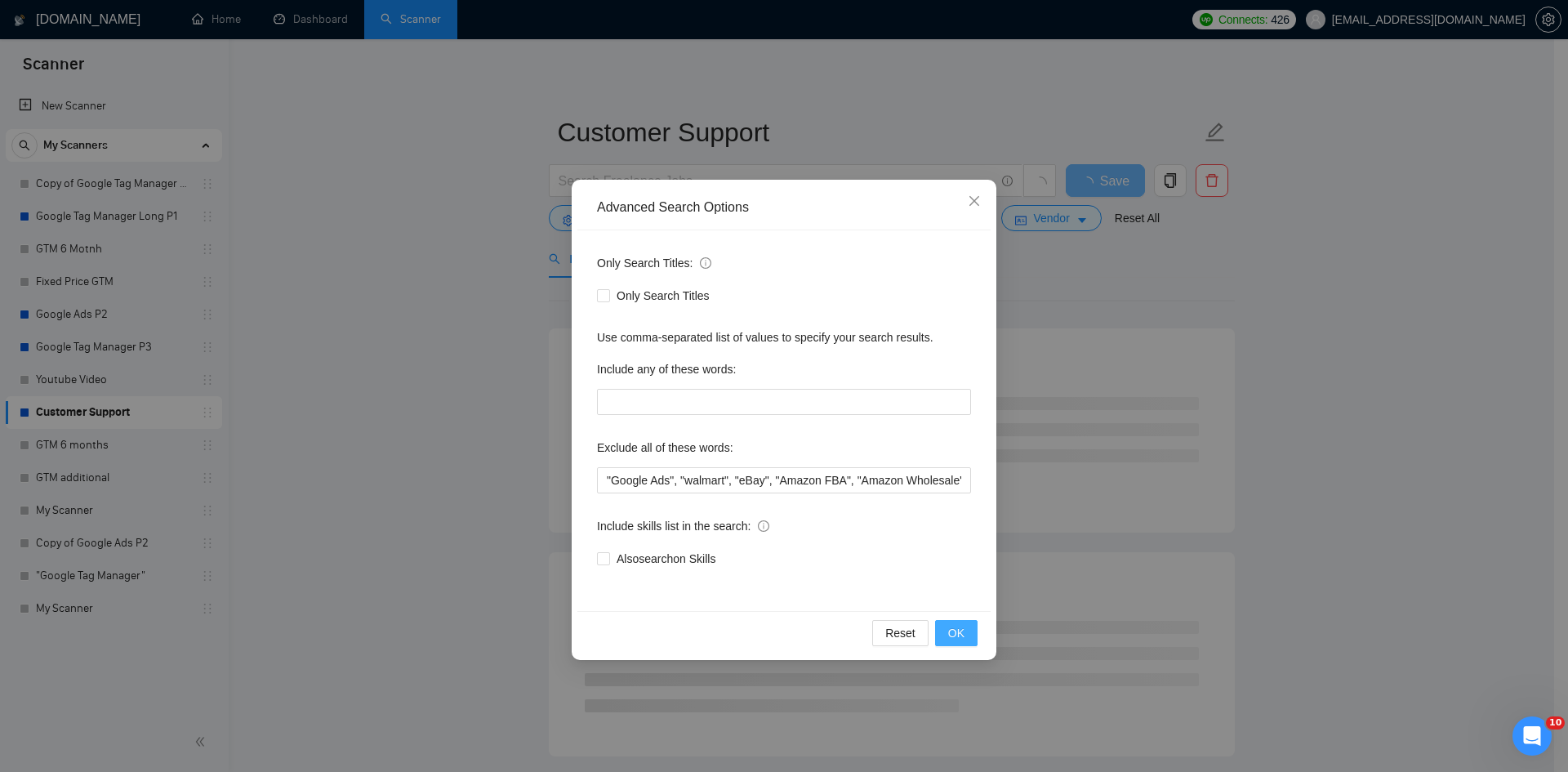
click at [956, 635] on span "OK" at bounding box center [956, 632] width 17 height 18
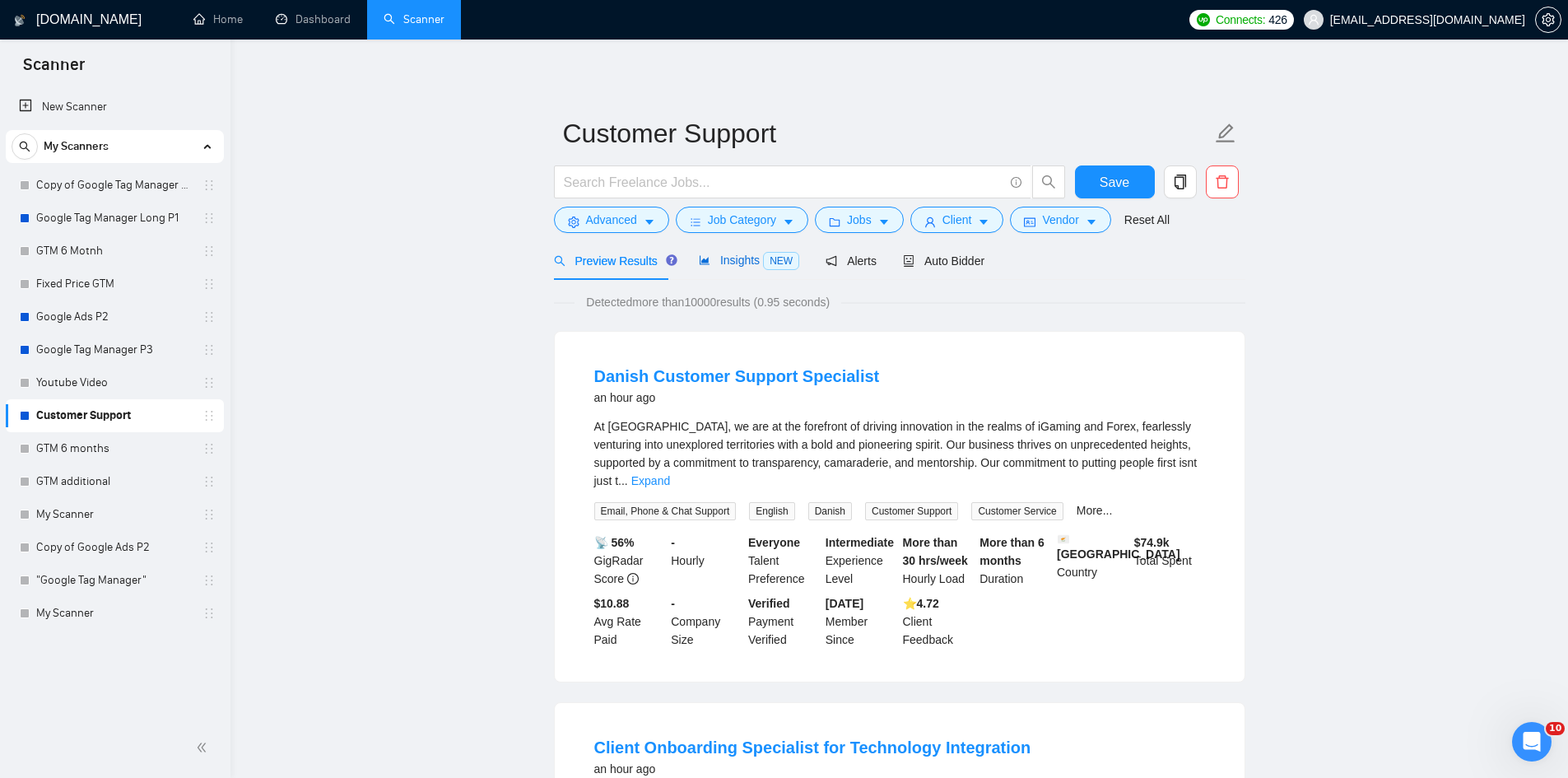
click at [728, 255] on span "Insights NEW" at bounding box center [749, 260] width 101 height 13
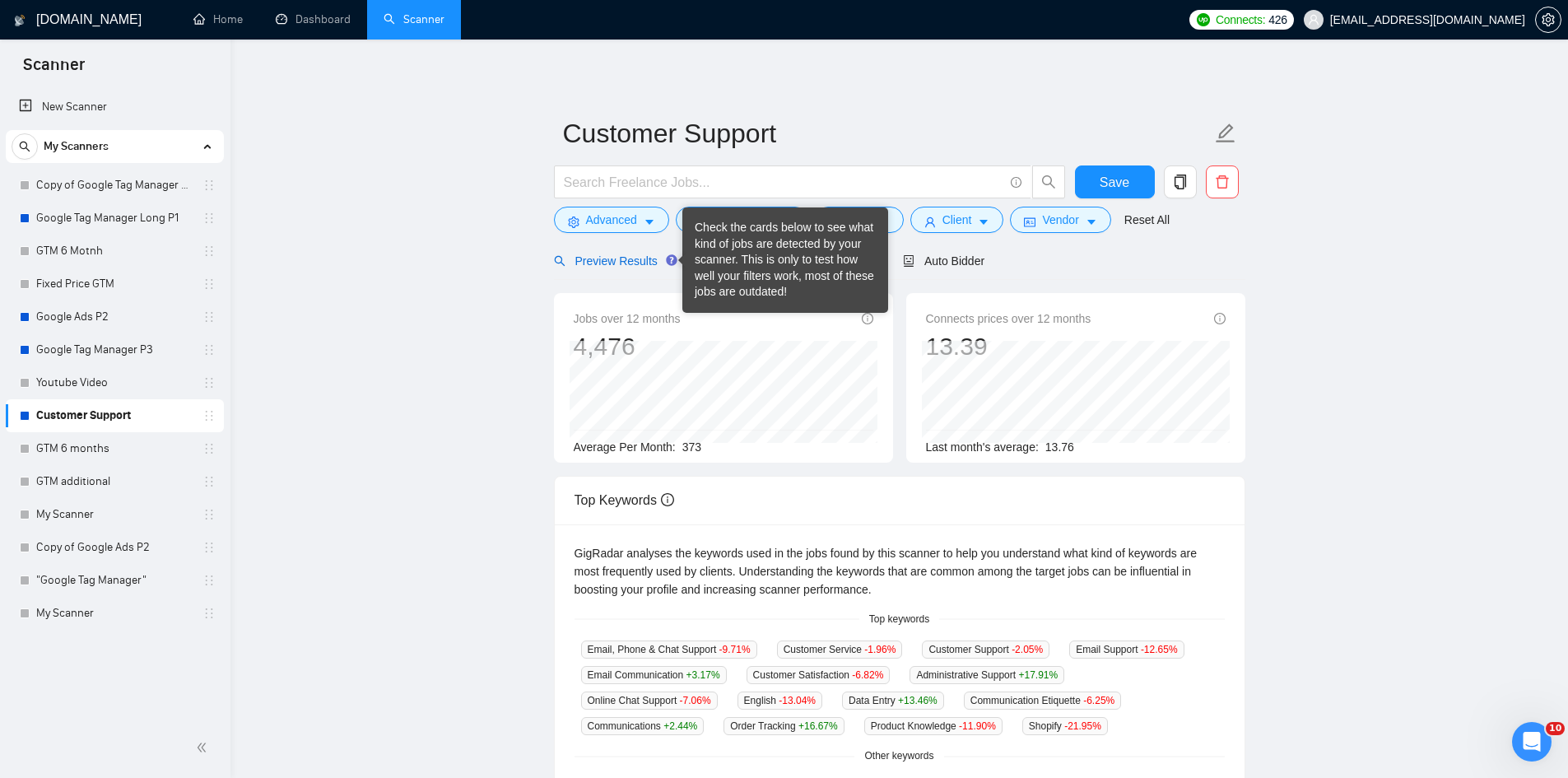
click at [643, 265] on span "Preview Results" at bounding box center [613, 261] width 118 height 13
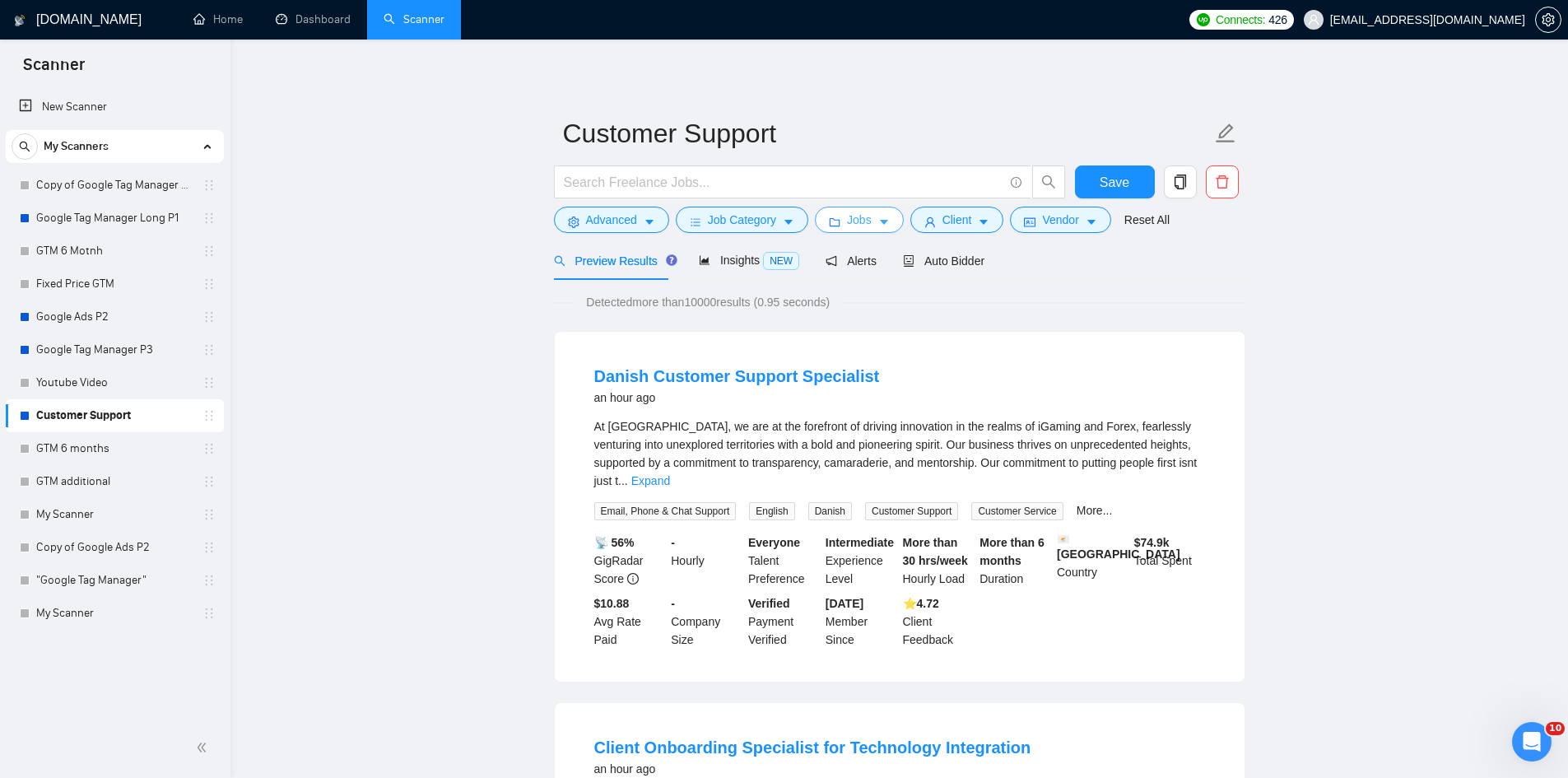
click at [862, 227] on span "Jobs" at bounding box center [859, 219] width 24 height 18
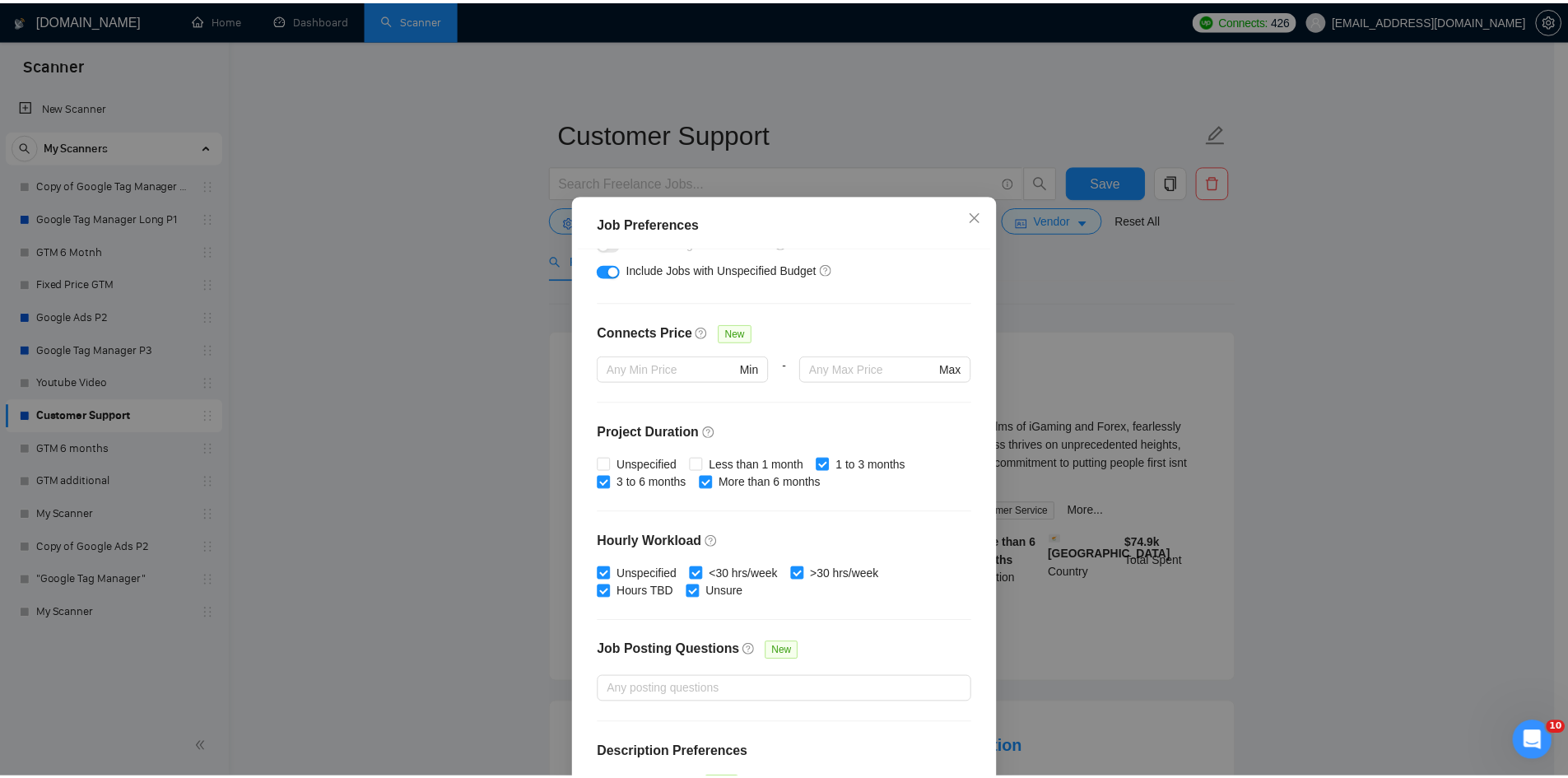
scroll to position [164, 0]
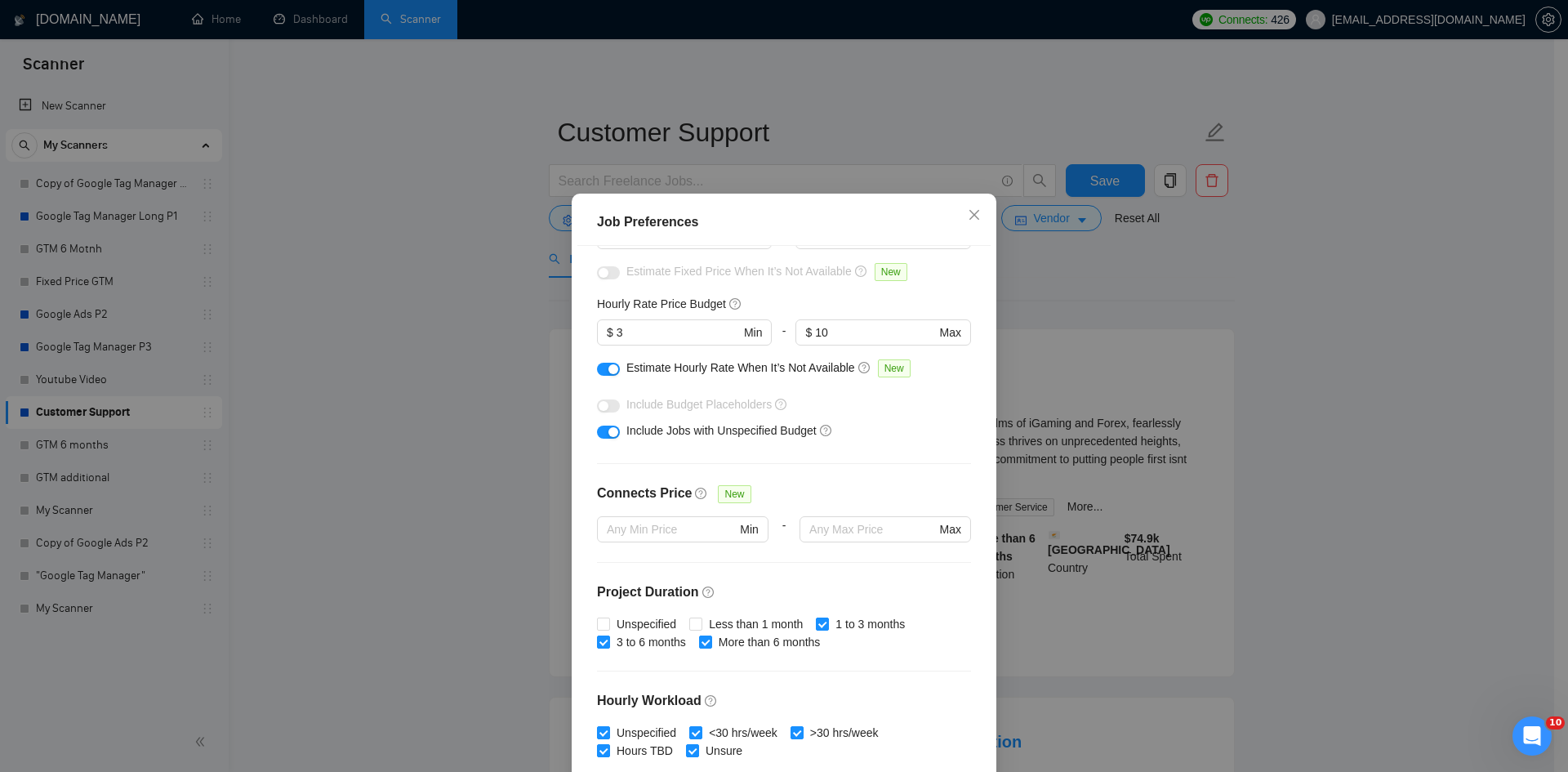
click at [1334, 418] on div "Job Preferences Budget Project Type All Fixed Price Hourly Rate Fixed Price Bud…" at bounding box center [784, 386] width 1568 height 772
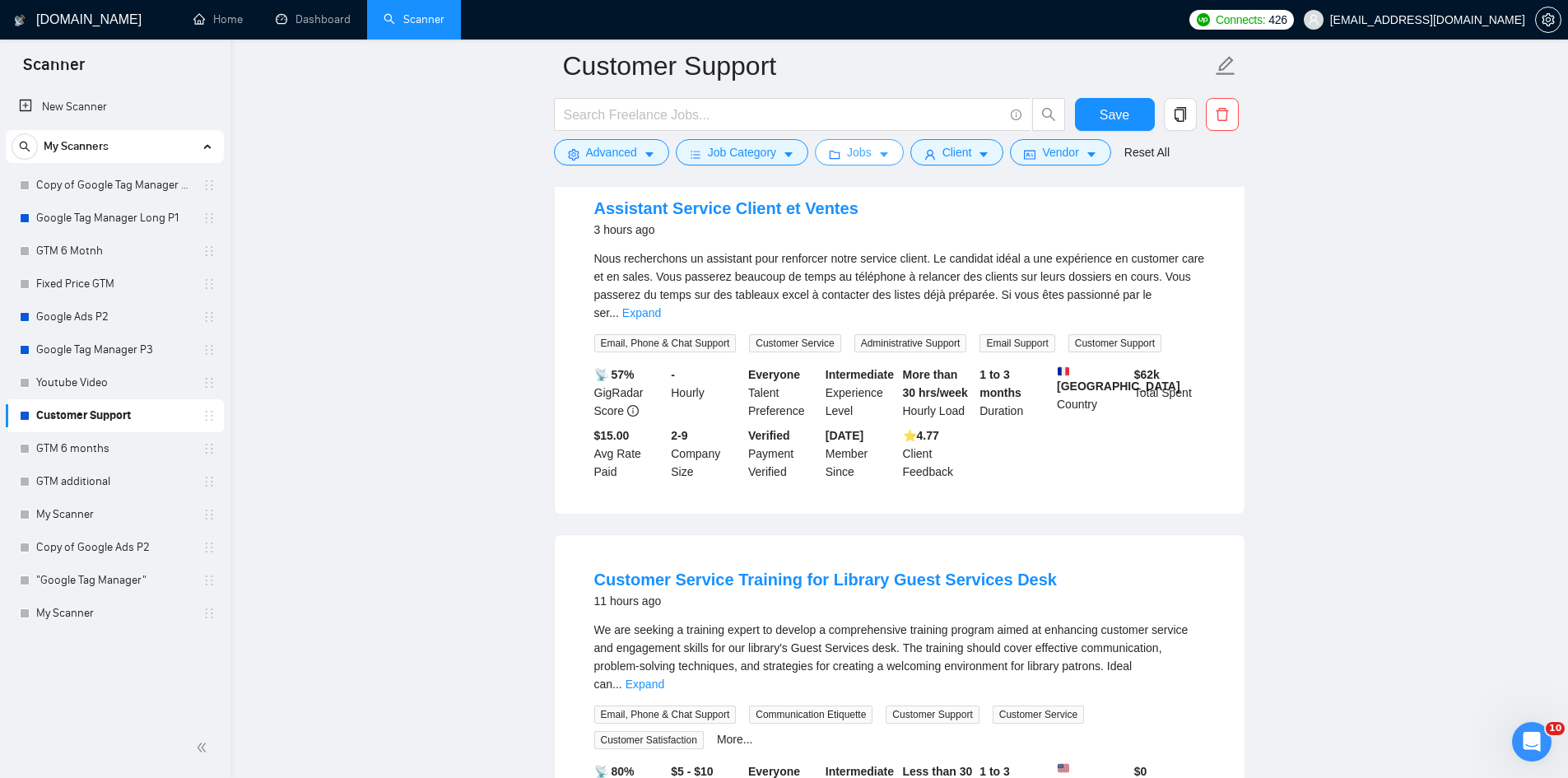
scroll to position [988, 0]
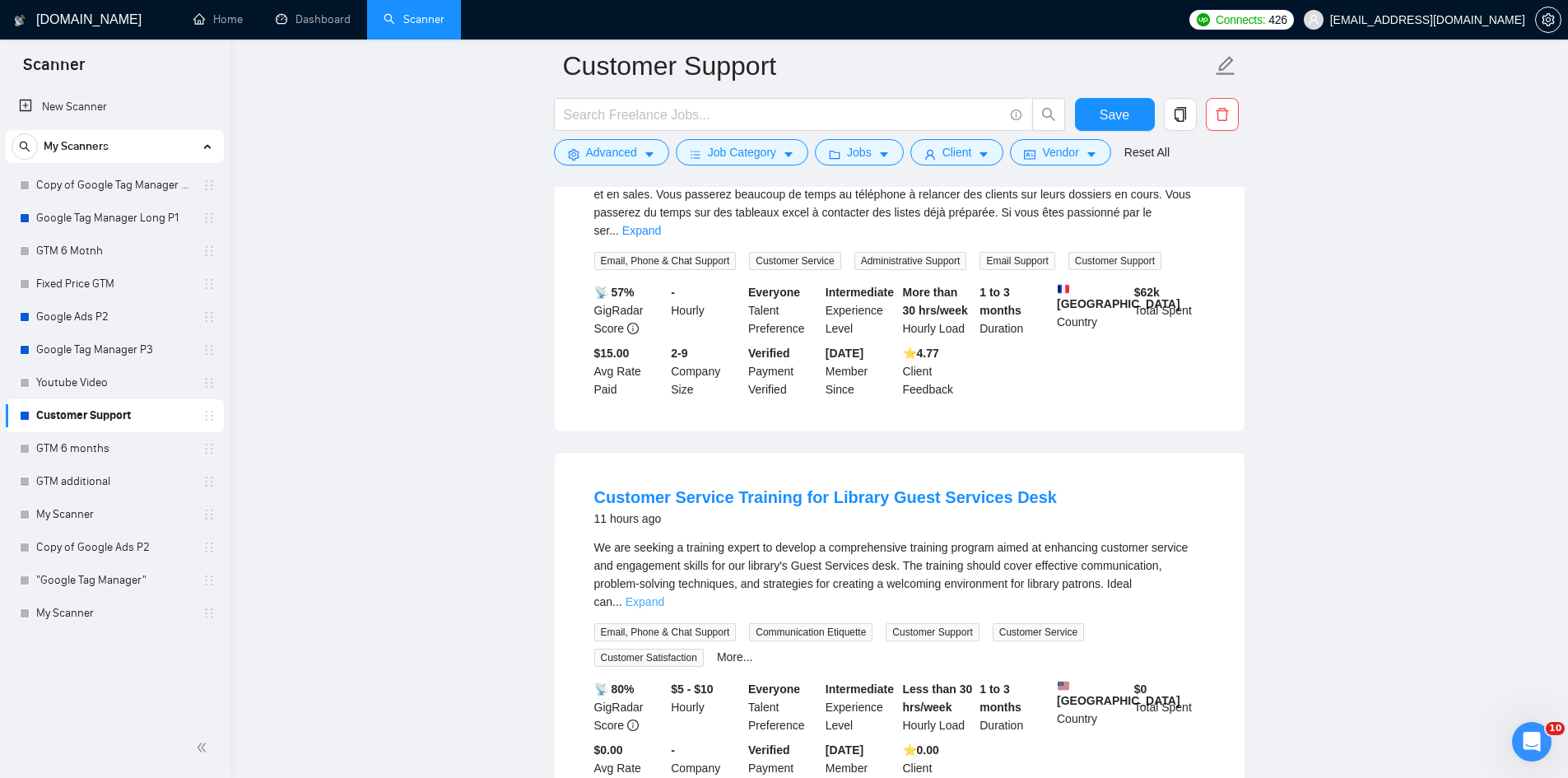
click at [664, 595] on link "Expand" at bounding box center [644, 601] width 39 height 13
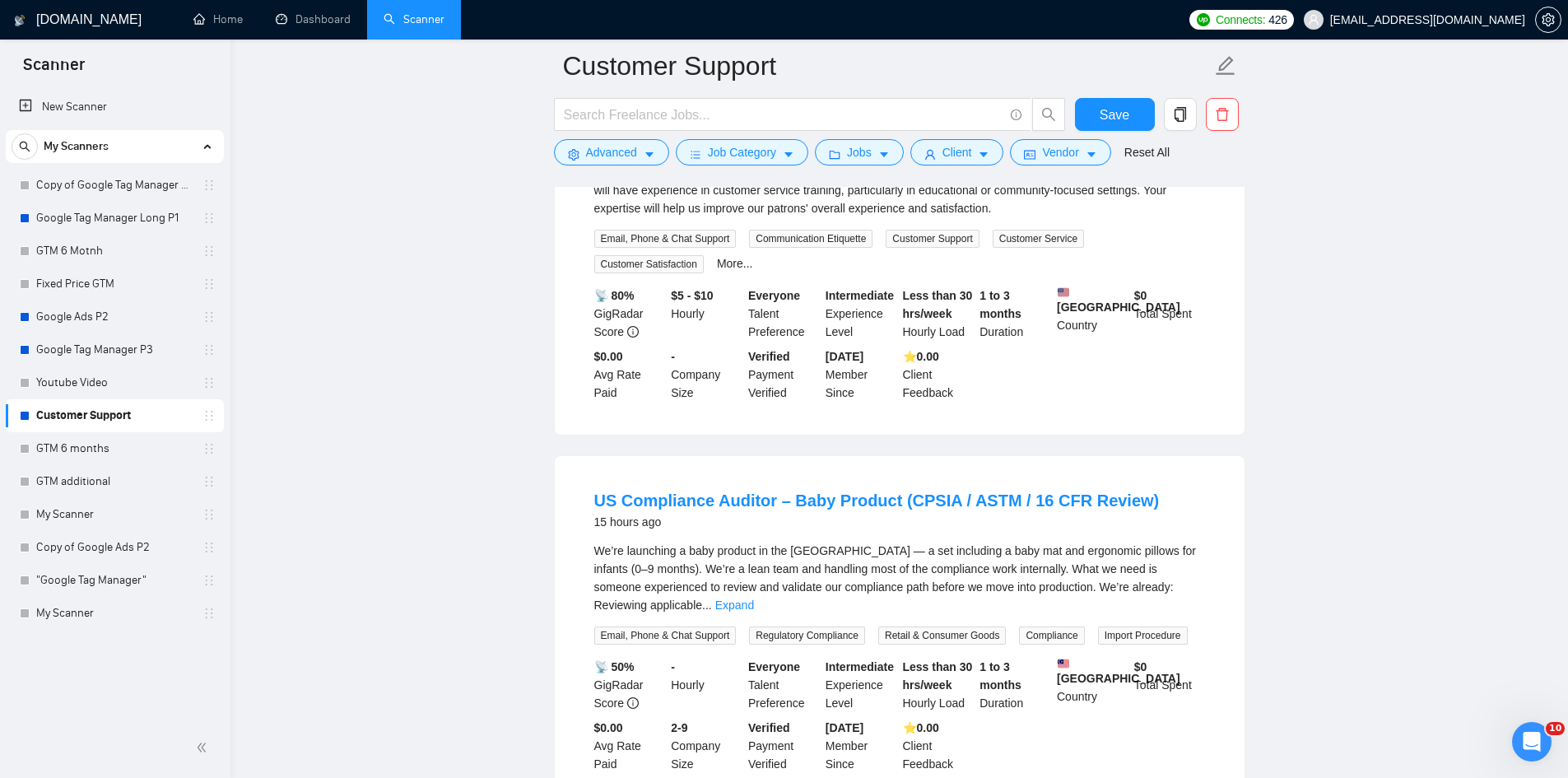
scroll to position [1482, 0]
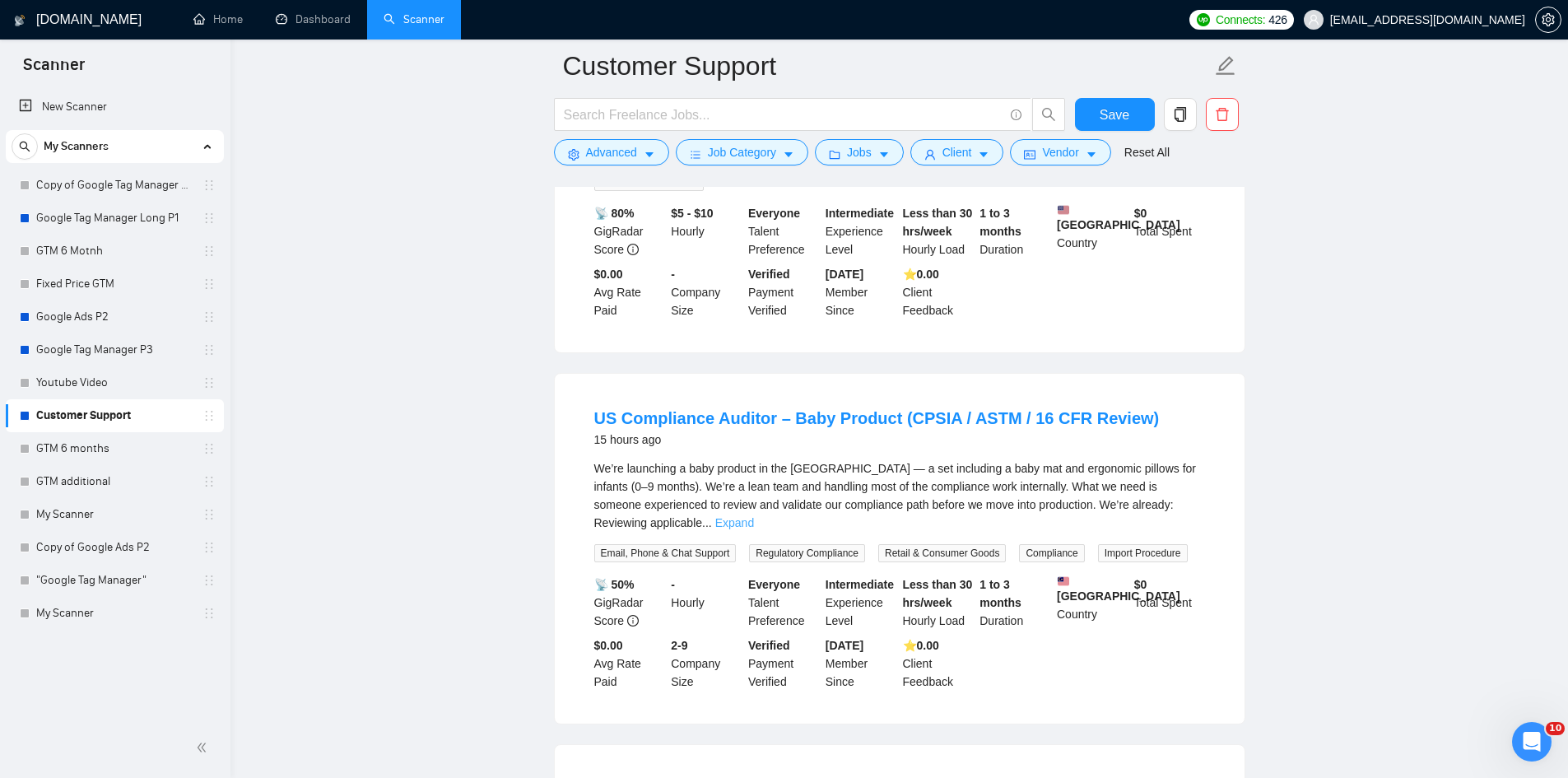
click at [753, 516] on link "Expand" at bounding box center [734, 522] width 39 height 13
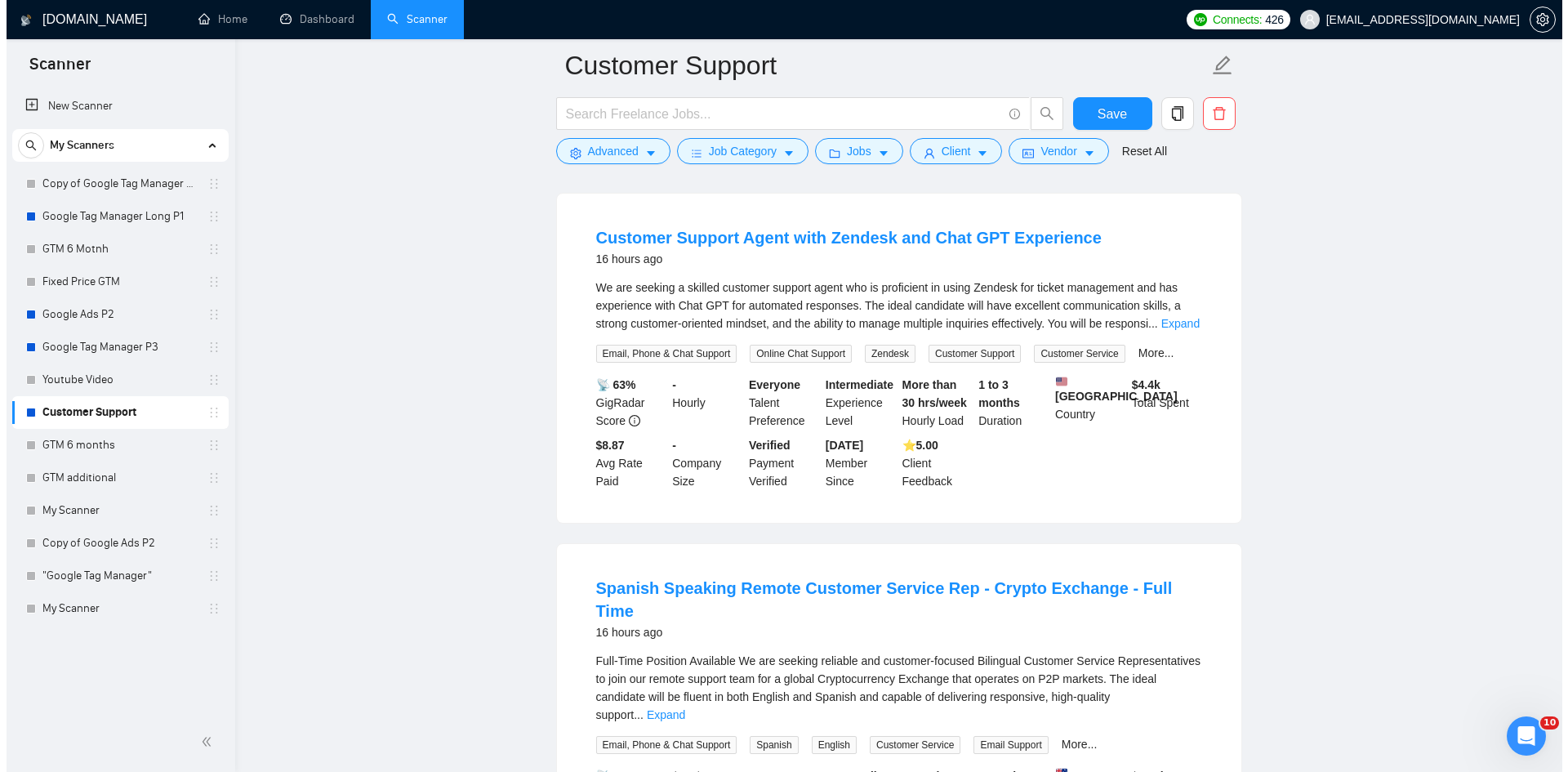
scroll to position [2368, 0]
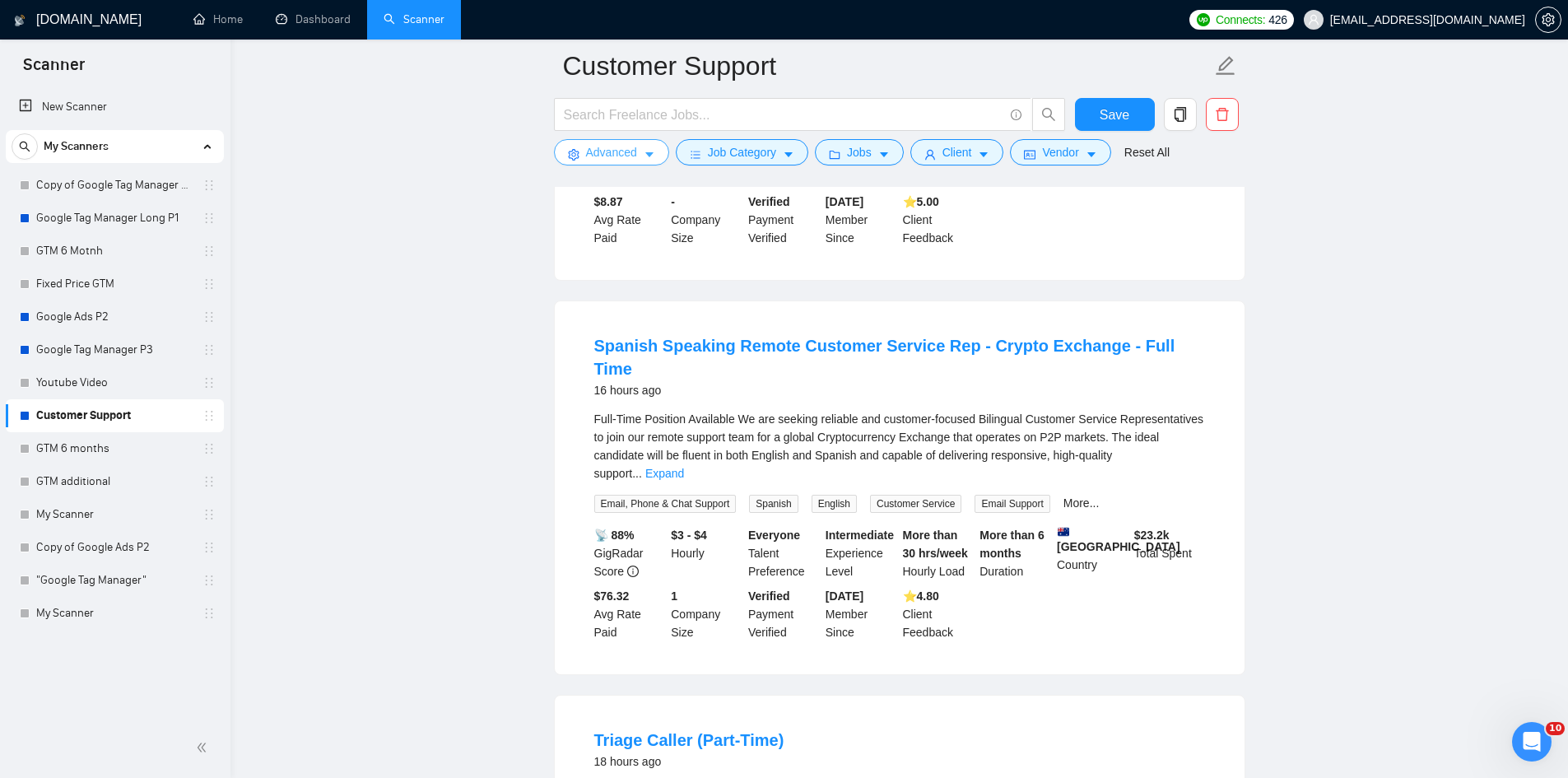
click at [613, 156] on span "Advanced" at bounding box center [612, 151] width 51 height 18
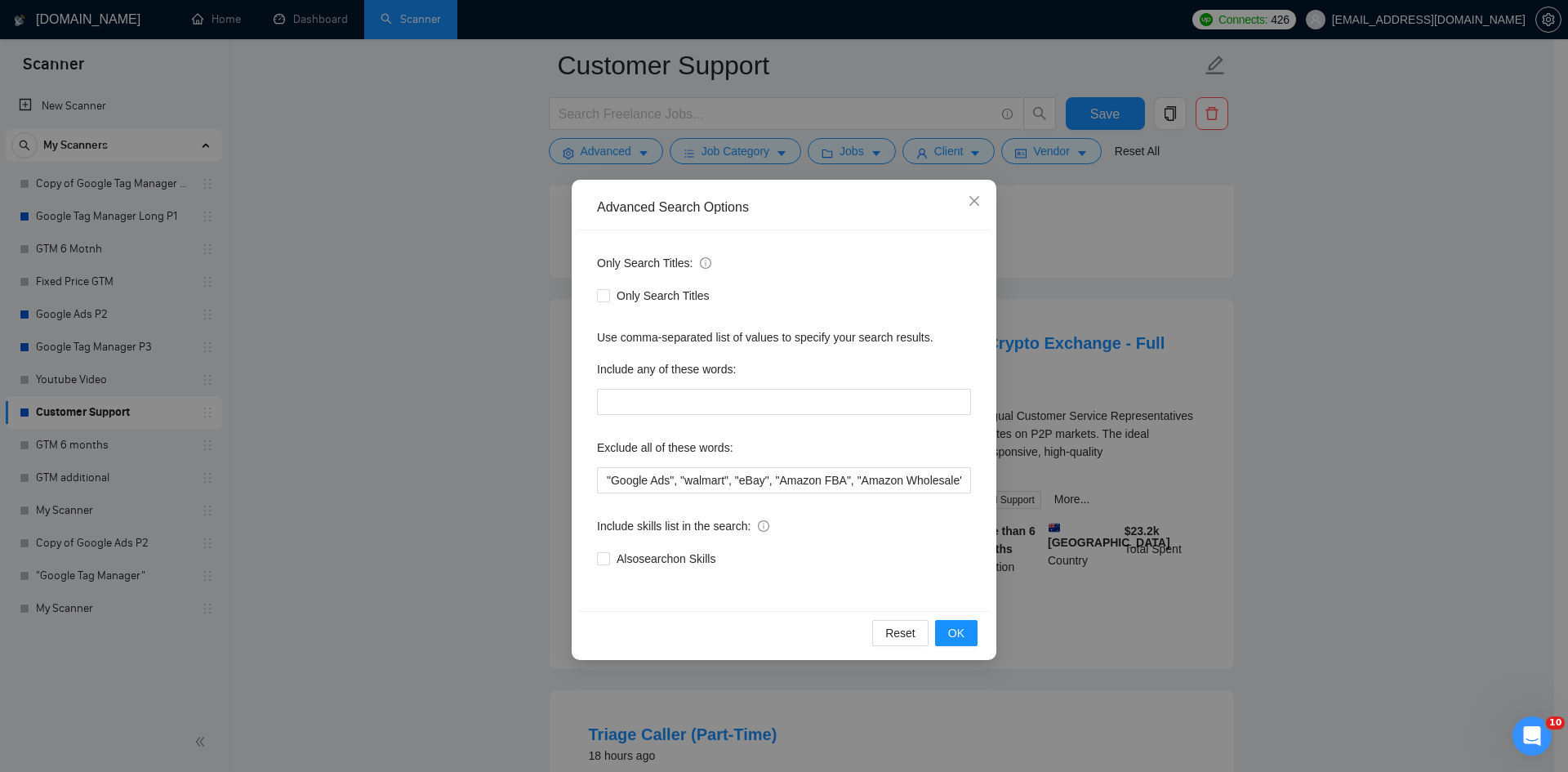
click at [1075, 200] on div "Advanced Search Options Only Search Titles: Only Search Titles Use comma-separa…" at bounding box center [784, 386] width 1568 height 772
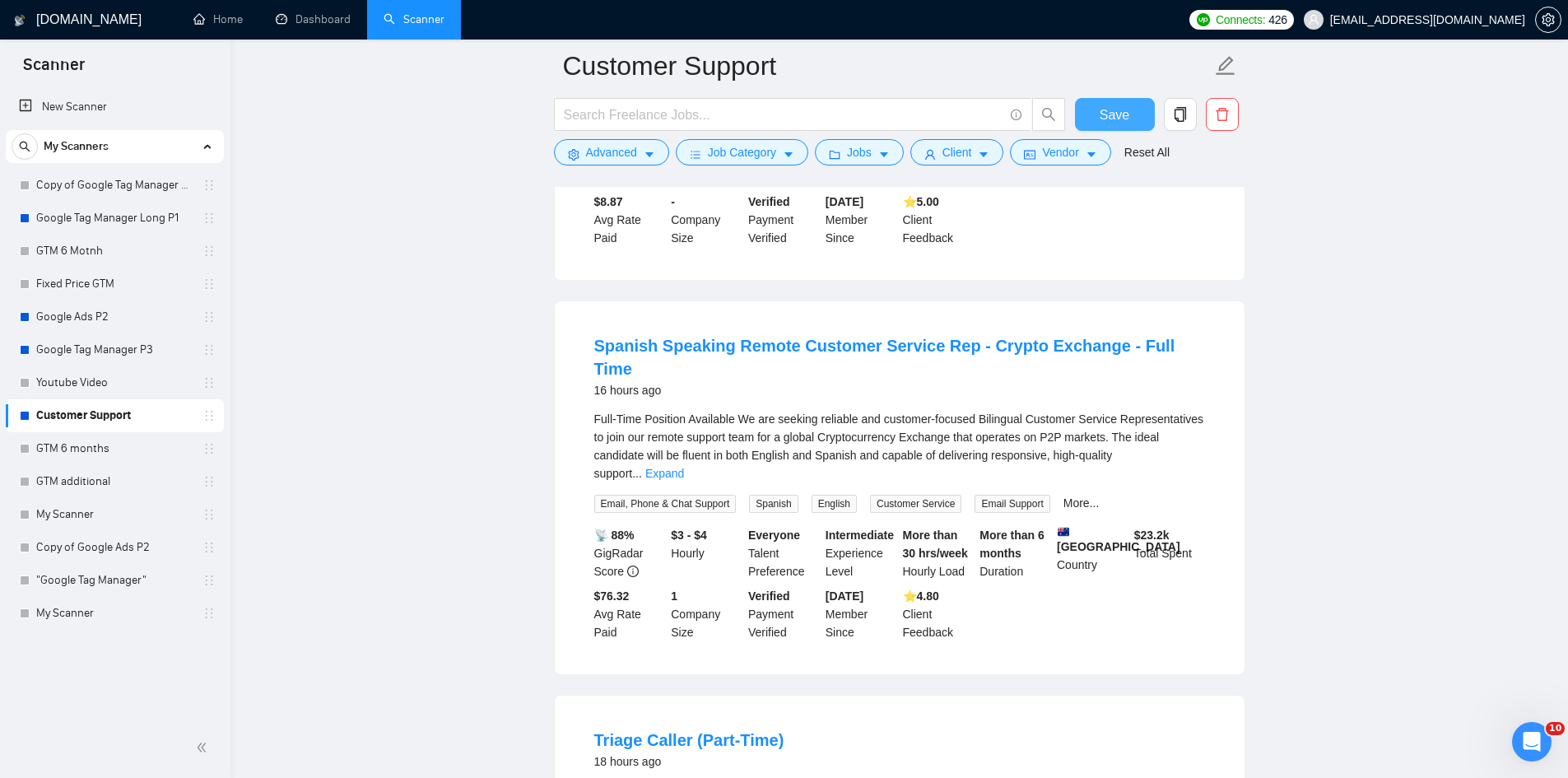
click at [1117, 121] on span "Save" at bounding box center [1114, 115] width 30 height 21
click at [1054, 156] on span "Vendor" at bounding box center [1060, 151] width 37 height 18
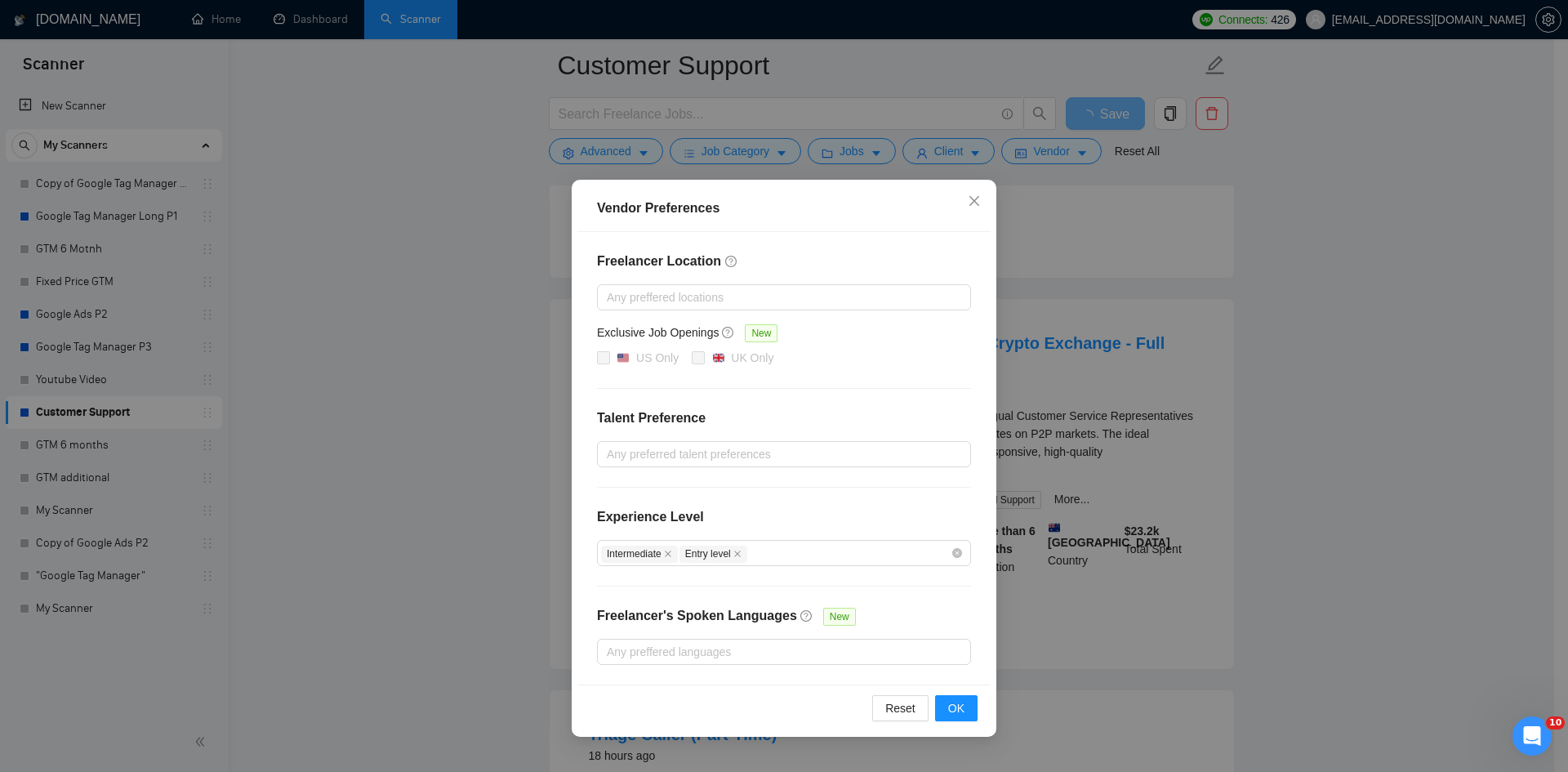
click at [1020, 190] on div "Vendor Preferences Freelancer Location Any preffered locations Exclusive Job Op…" at bounding box center [784, 386] width 1568 height 772
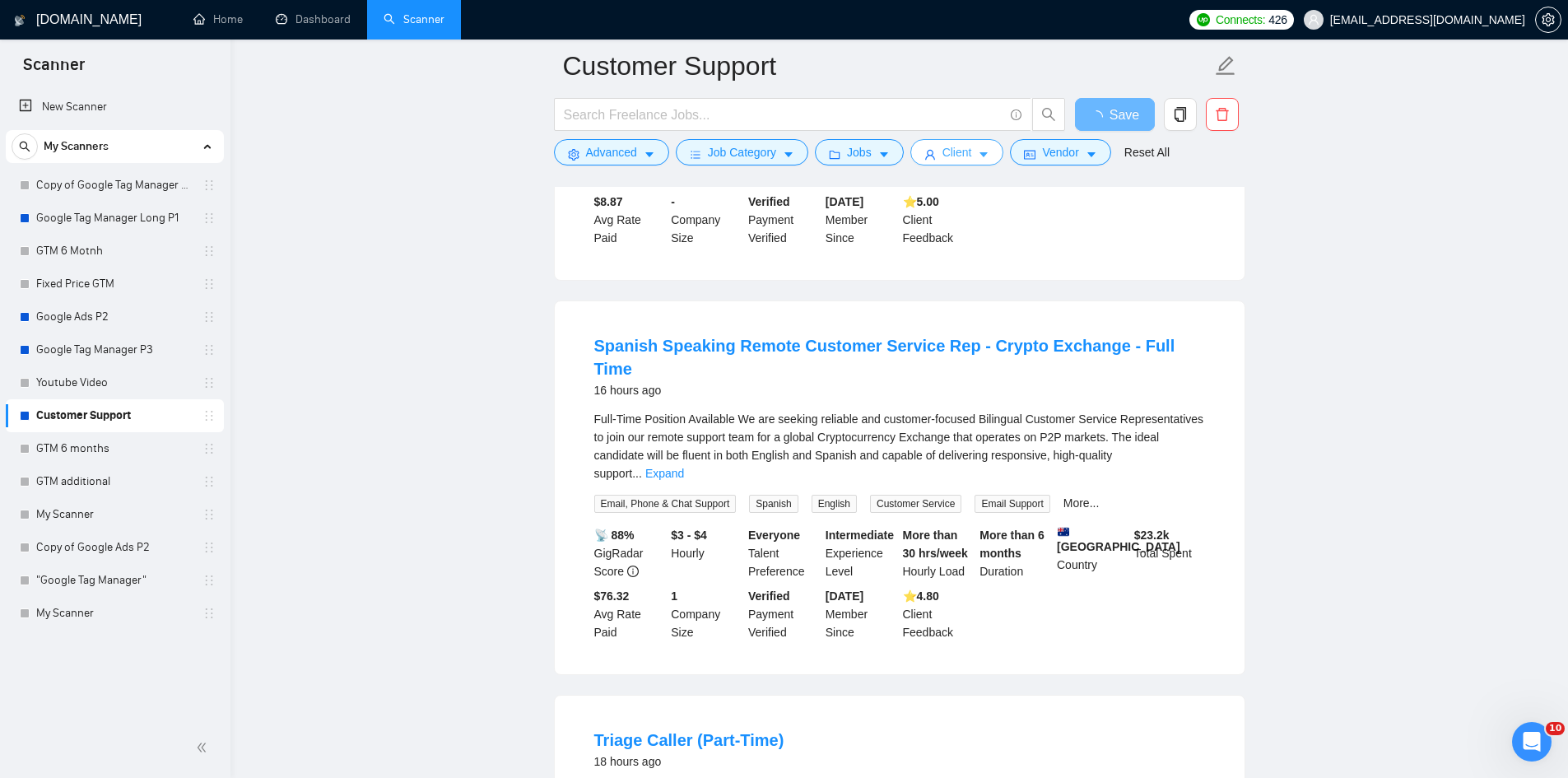
click at [934, 146] on button "Client" at bounding box center [957, 152] width 94 height 26
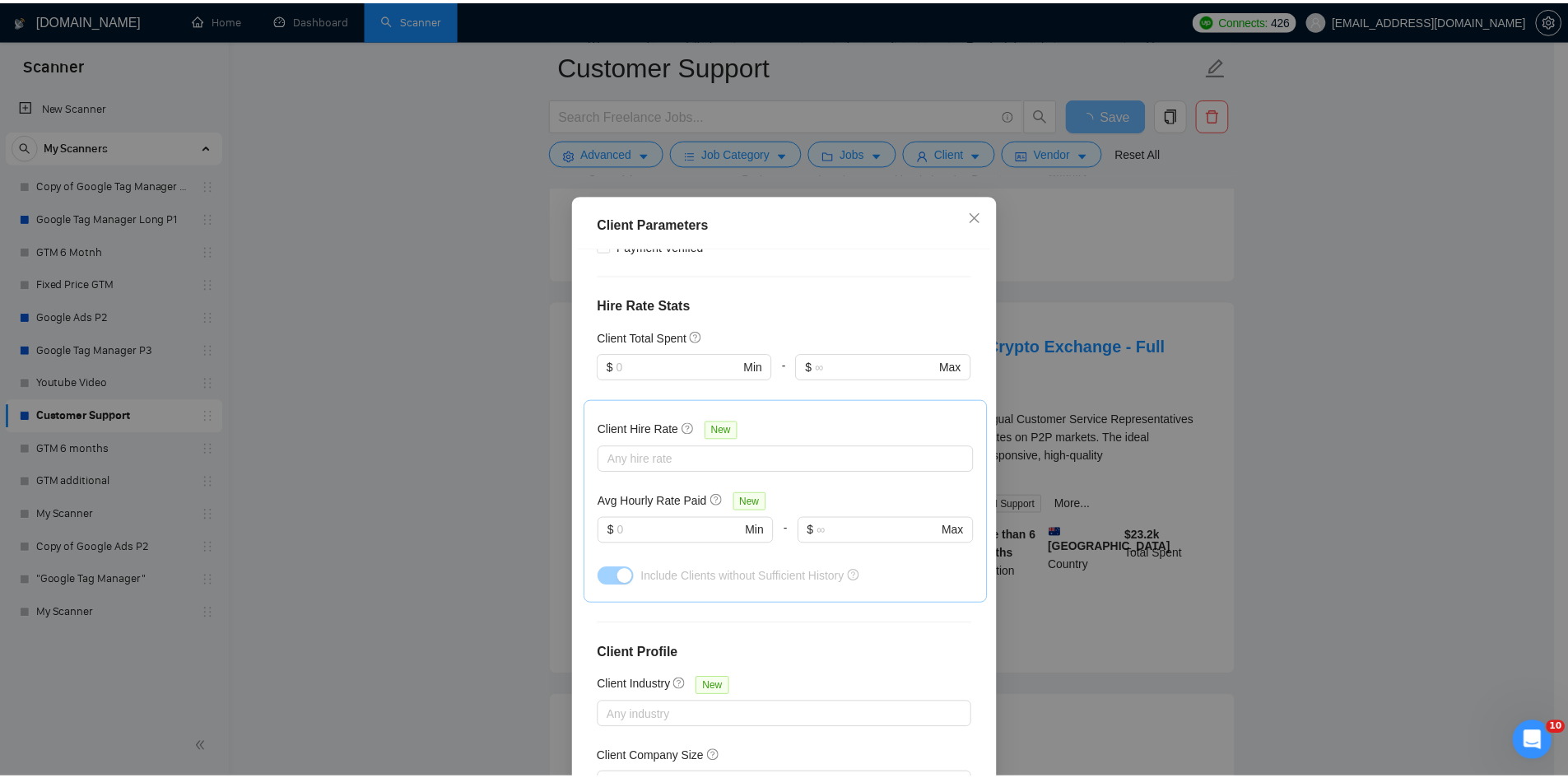
scroll to position [479, 0]
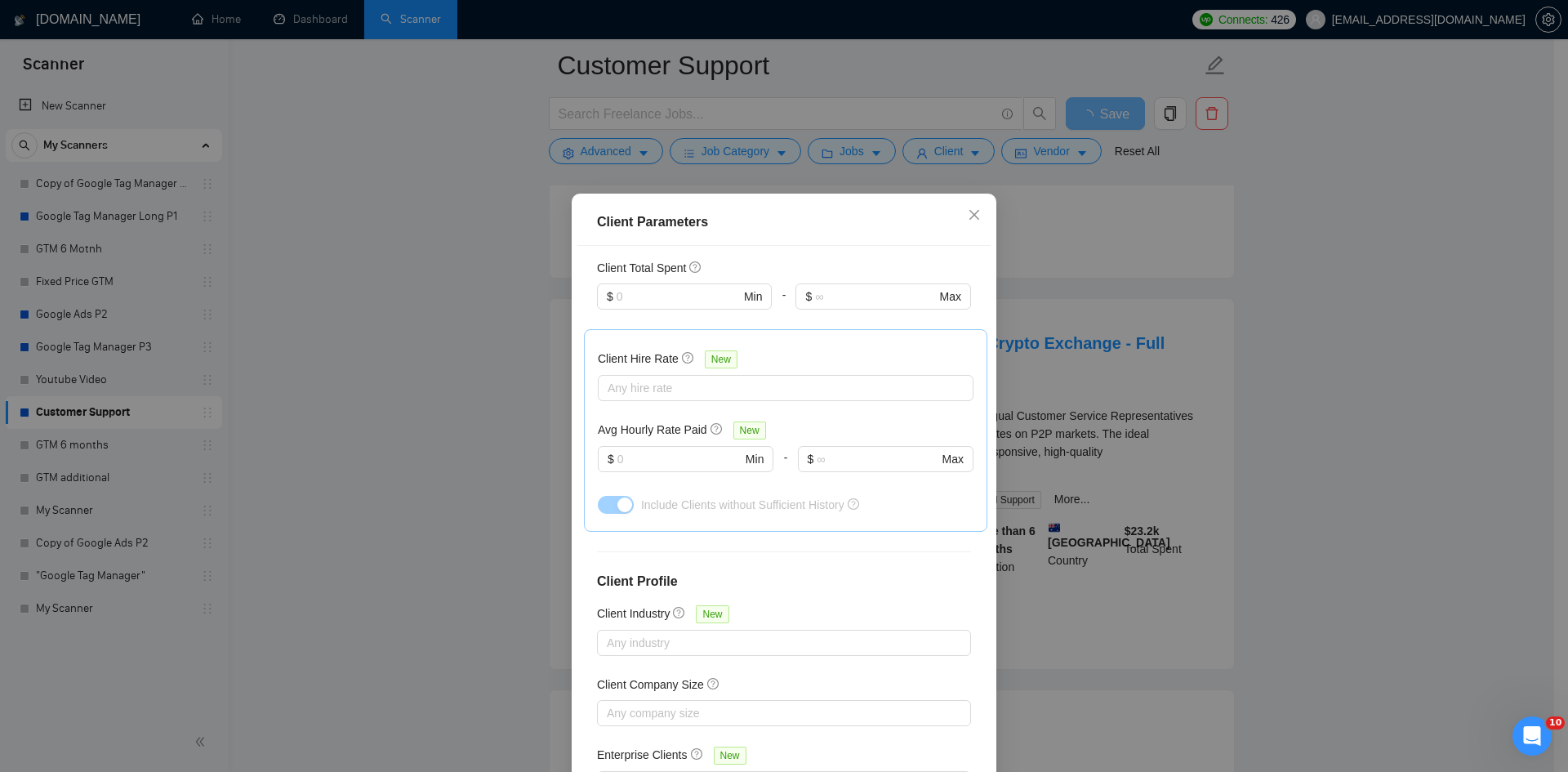
click at [1382, 540] on div "Client Parameters Client Location Include Client Countries Select Exclude Clien…" at bounding box center [784, 386] width 1568 height 772
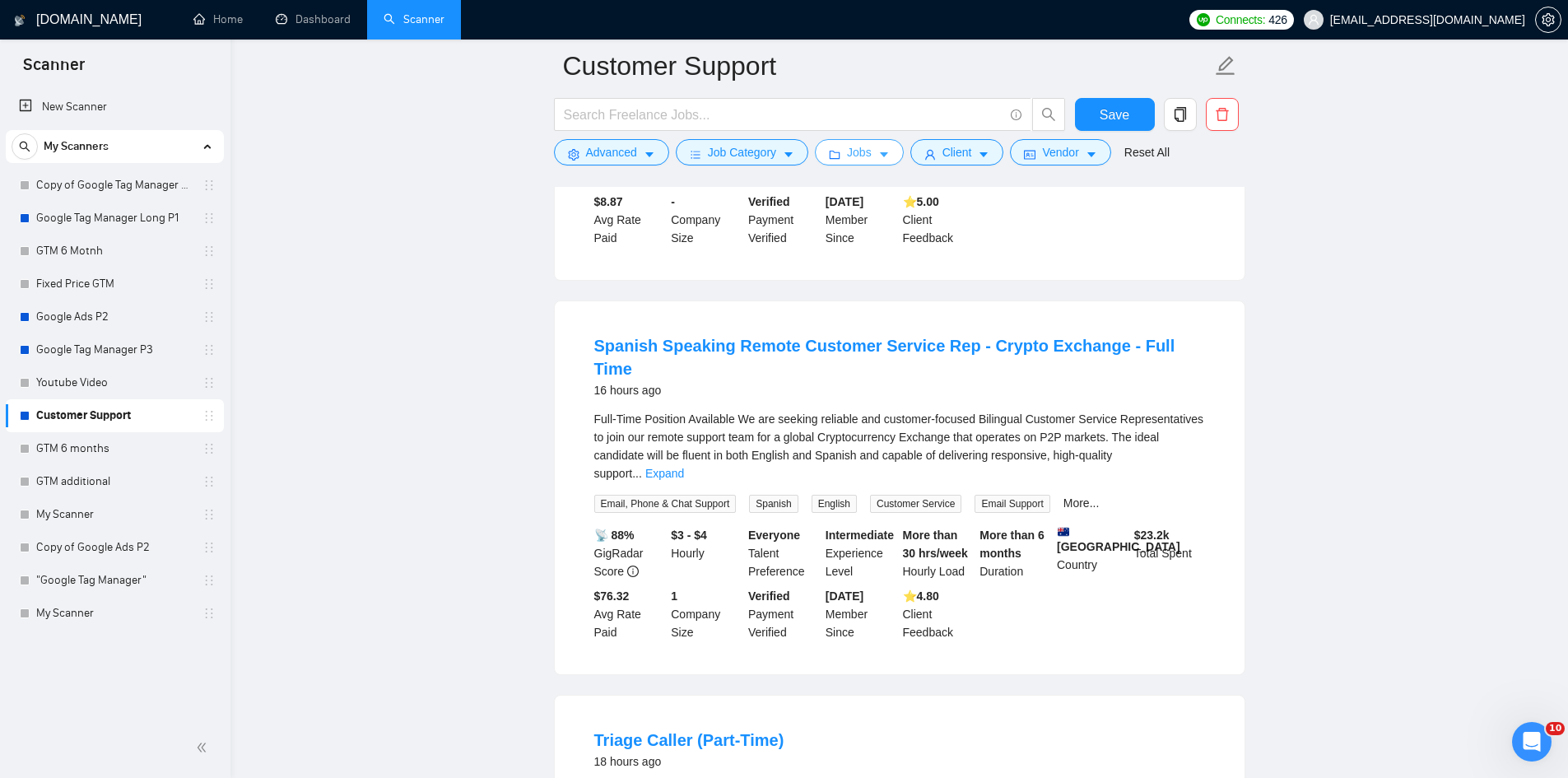
click at [838, 148] on button "Jobs" at bounding box center [859, 152] width 89 height 26
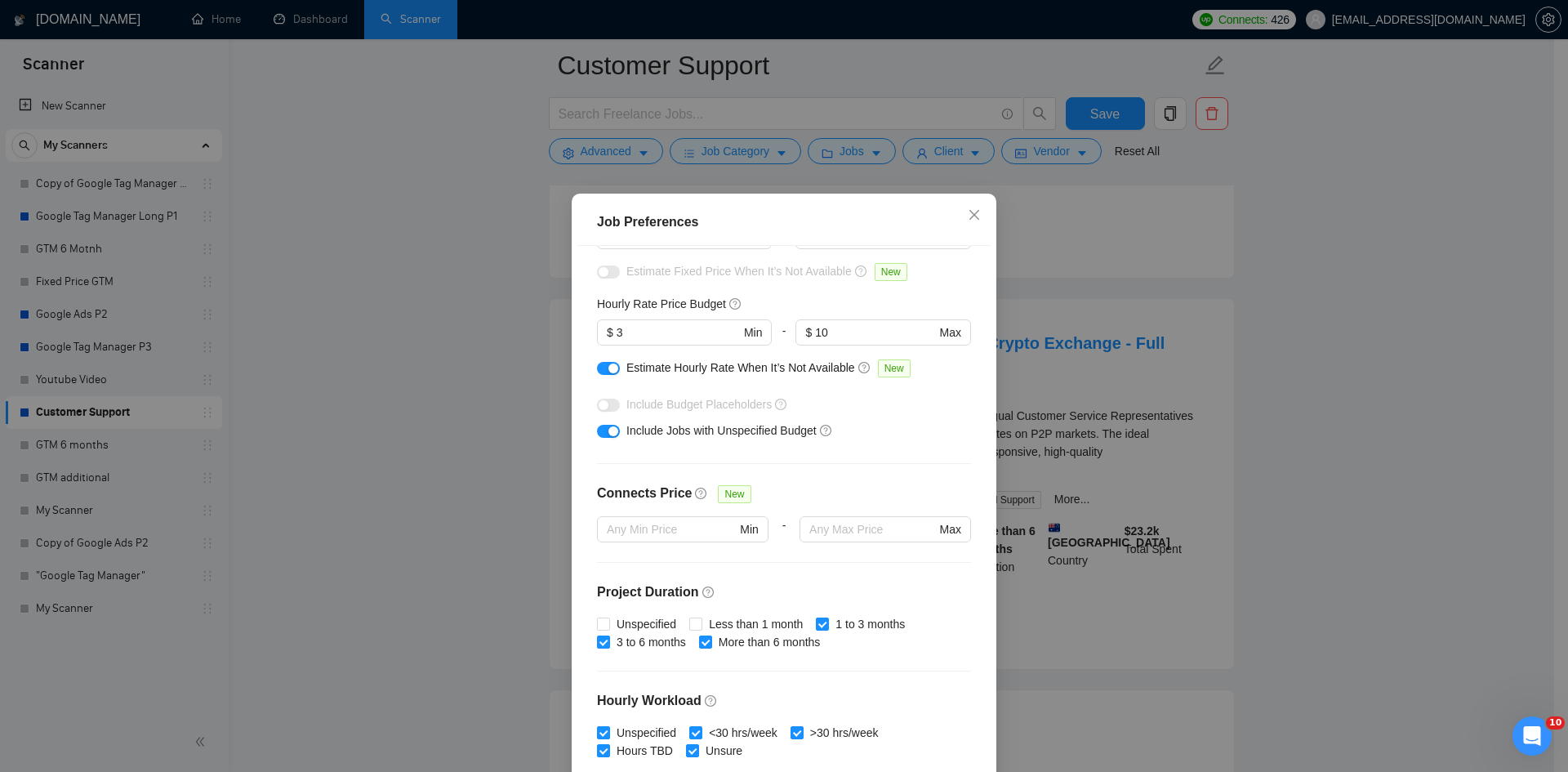
click at [1383, 461] on div "Job Preferences Budget Project Type All Fixed Price Hourly Rate Fixed Price Bud…" at bounding box center [784, 386] width 1568 height 772
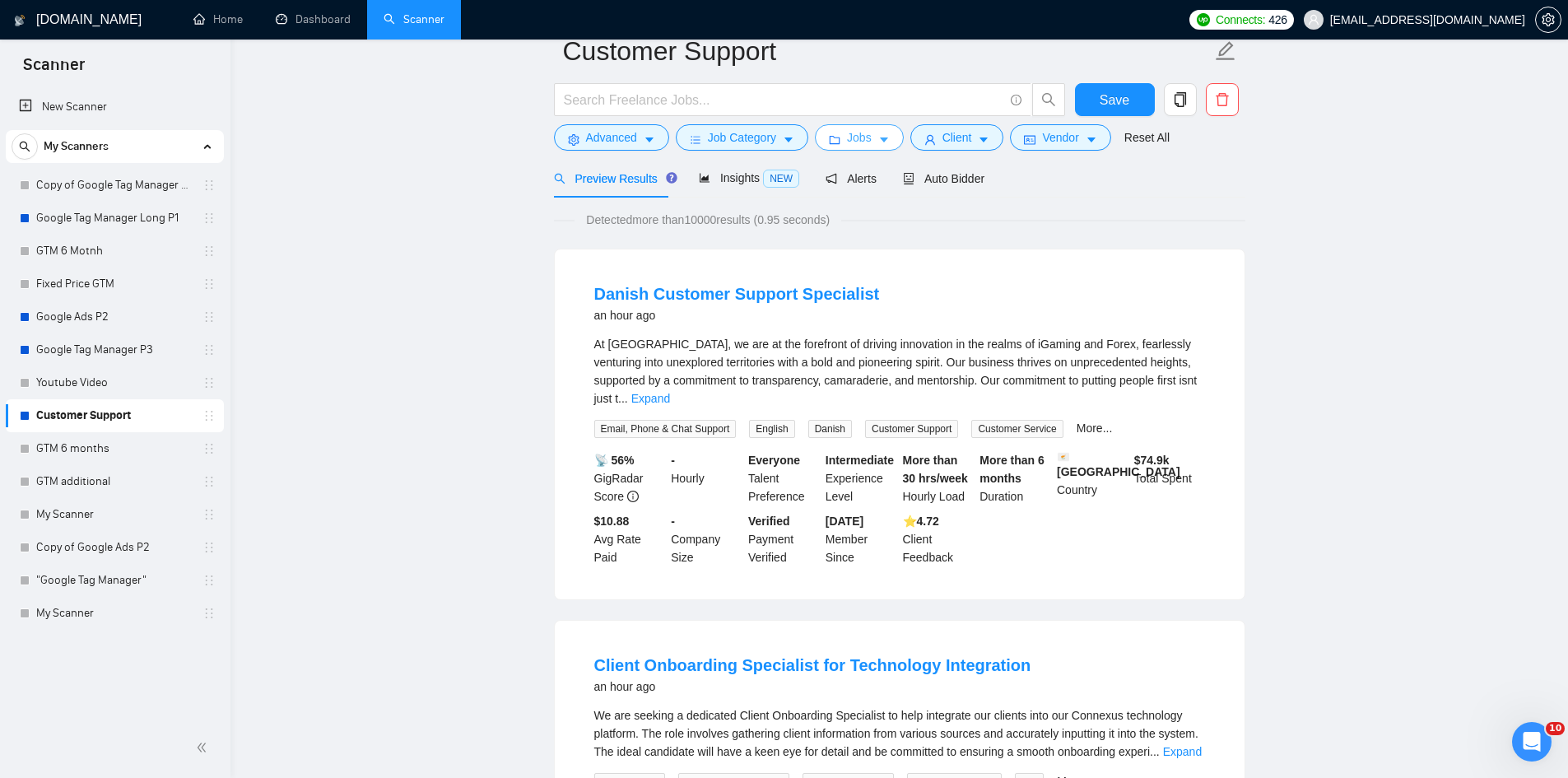
scroll to position [0, 0]
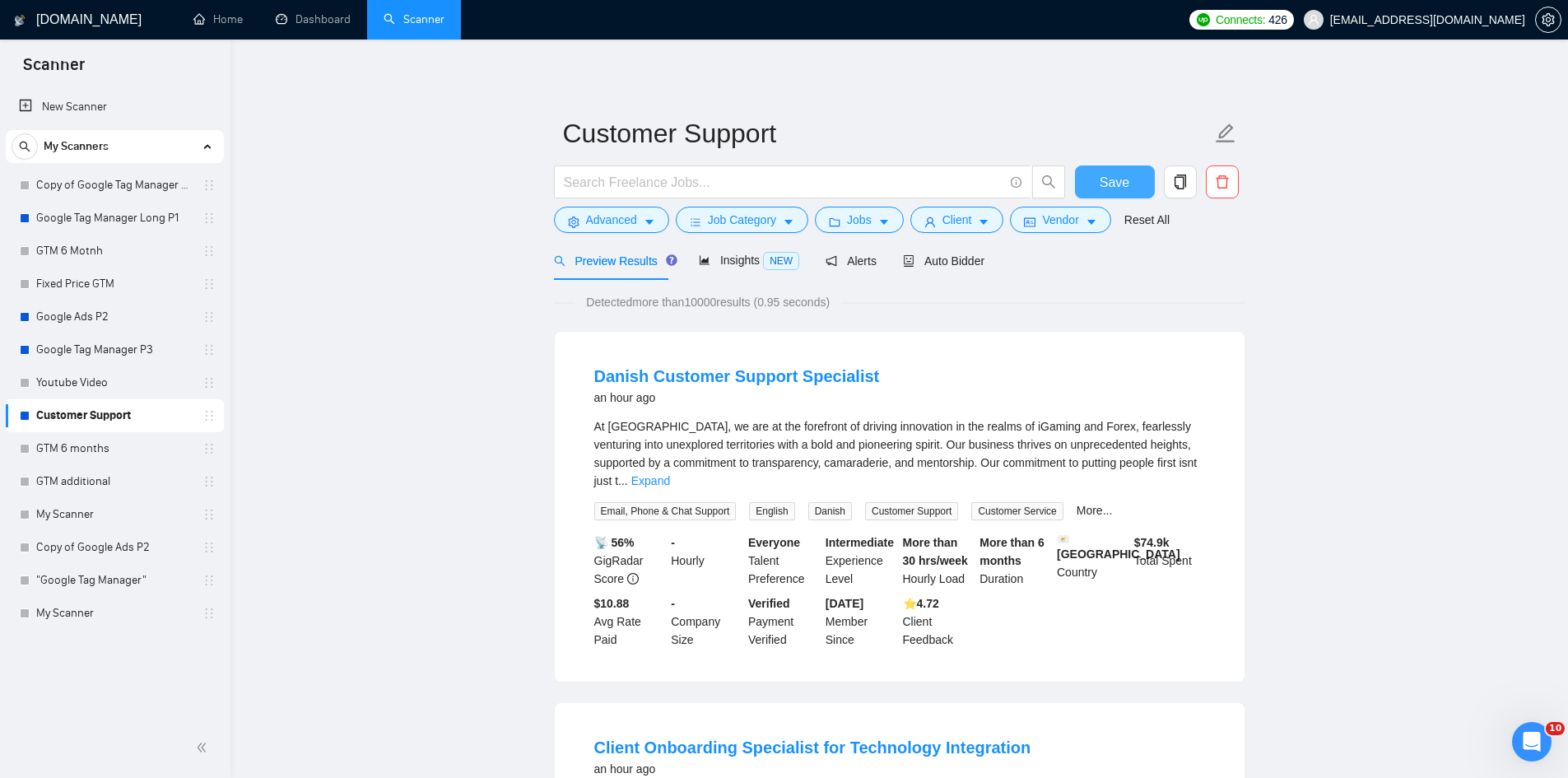
click at [1110, 192] on span "Save" at bounding box center [1114, 182] width 30 height 21
